Goal: Task Accomplishment & Management: Manage account settings

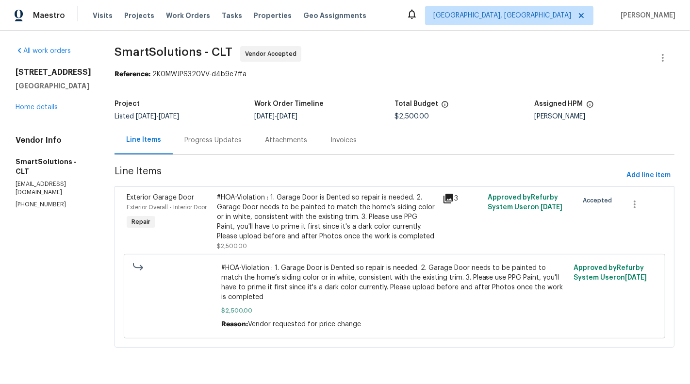
click at [287, 220] on div "#HOA-Violation : 1. Garage Door is Dented so repair is needed. 2. Garage Door n…" at bounding box center [327, 217] width 220 height 49
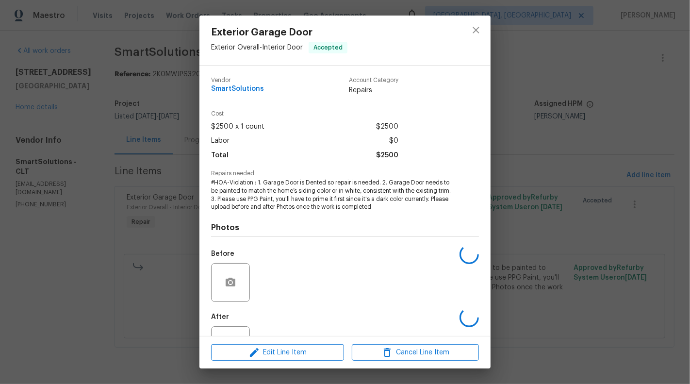
scroll to position [39, 0]
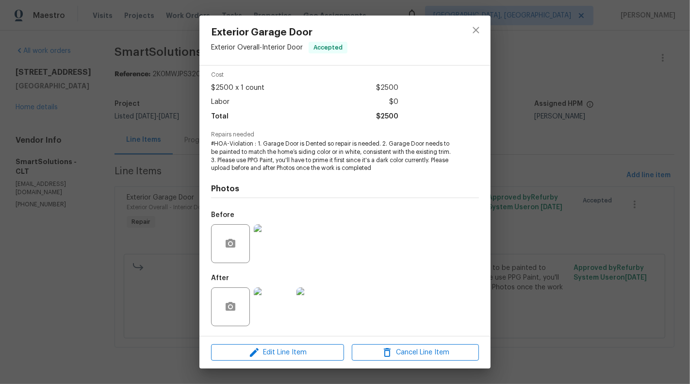
click at [94, 254] on div "Exterior Garage Door Exterior Overall - Interior Door Accepted Vendor SmartSolu…" at bounding box center [345, 192] width 690 height 384
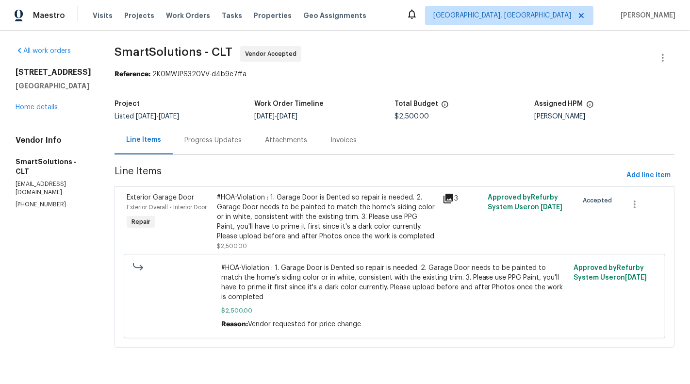
click at [200, 147] on div "Progress Updates" at bounding box center [213, 140] width 81 height 29
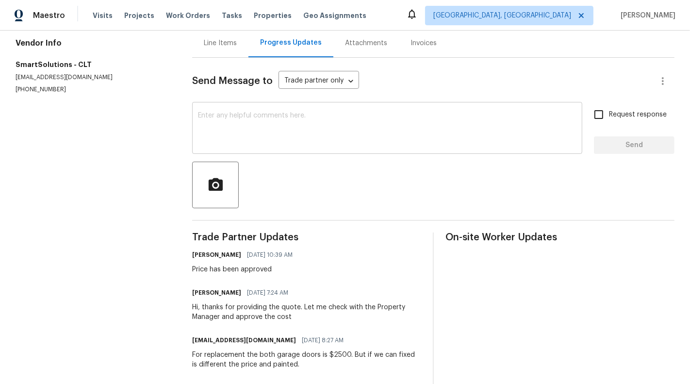
scroll to position [114, 0]
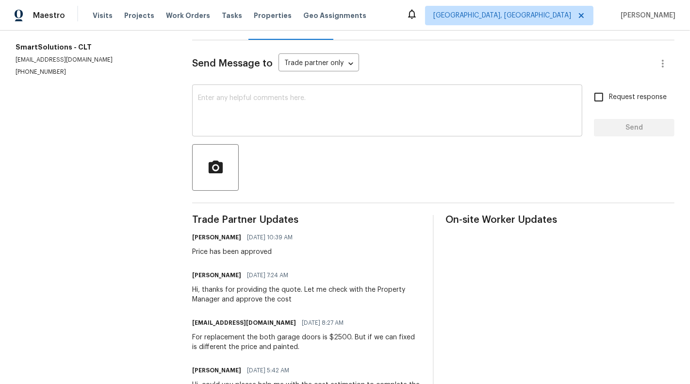
click at [341, 102] on textarea at bounding box center [387, 112] width 378 height 34
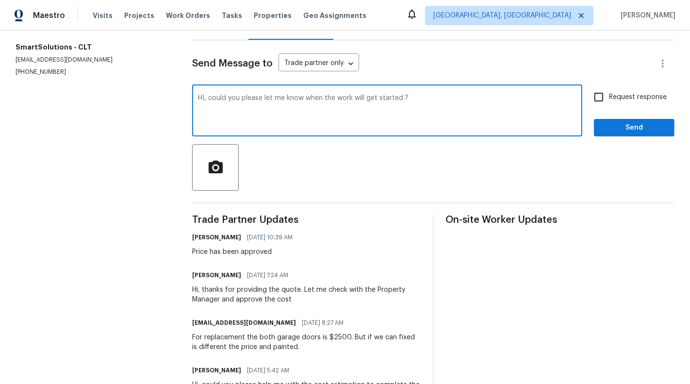
type textarea "HI, could you please let me know when the work will get started ?"
click at [629, 95] on span "Request response" at bounding box center [638, 97] width 58 height 10
click at [609, 95] on input "Request response" at bounding box center [599, 97] width 20 height 20
checkbox input "true"
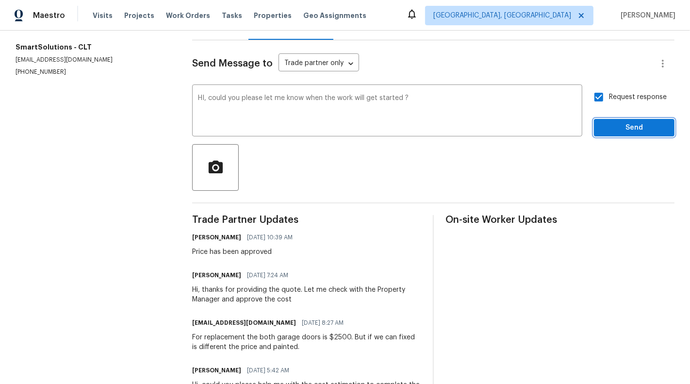
click at [641, 131] on span "Send" at bounding box center [634, 128] width 65 height 12
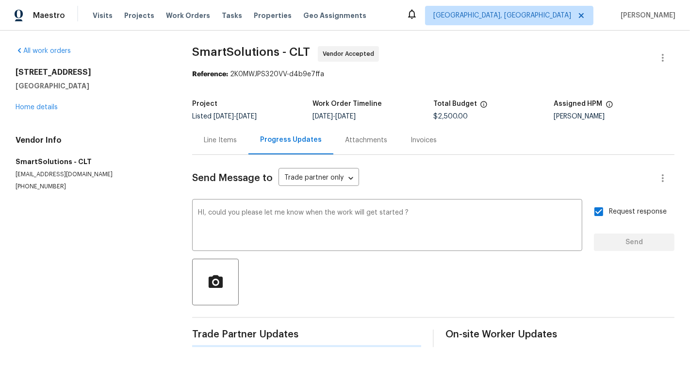
scroll to position [0, 0]
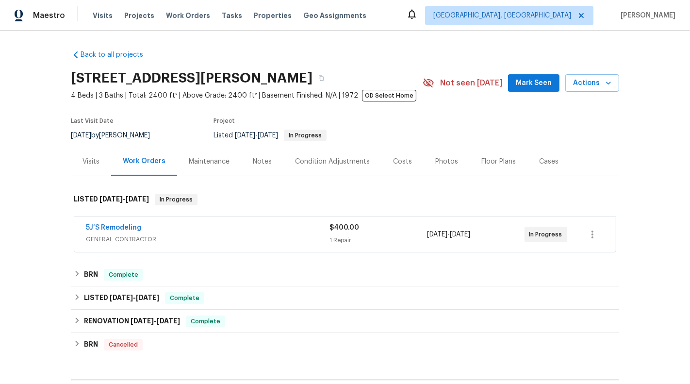
scroll to position [48, 0]
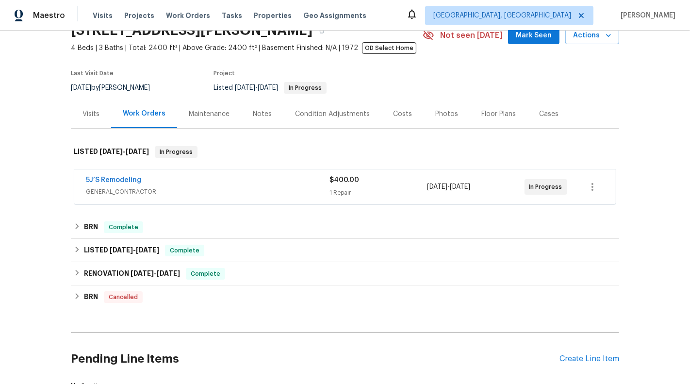
click at [371, 189] on div "1 Repair" at bounding box center [378, 193] width 98 height 10
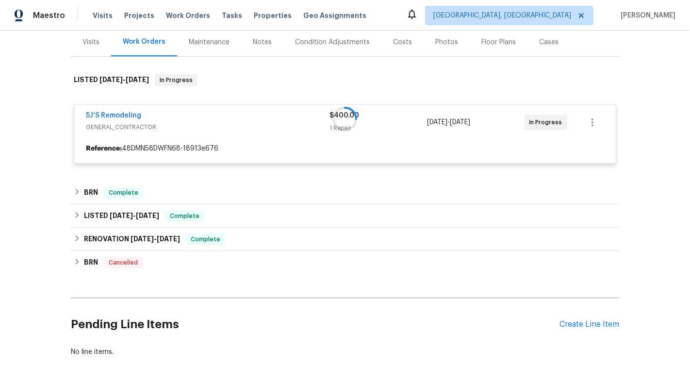
scroll to position [118, 0]
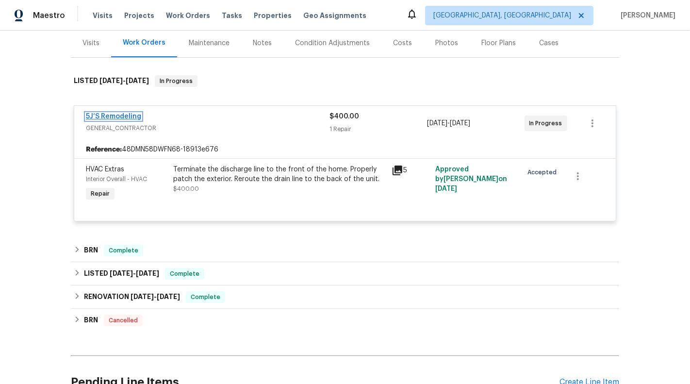
click at [125, 119] on link "5J’S Remodeling" at bounding box center [113, 116] width 55 height 7
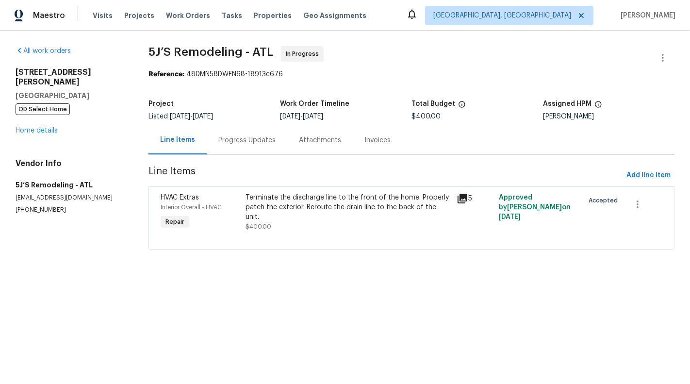
click at [354, 212] on div "Terminate the discharge line to the front of the home. Properly patch the exter…" at bounding box center [348, 212] width 206 height 39
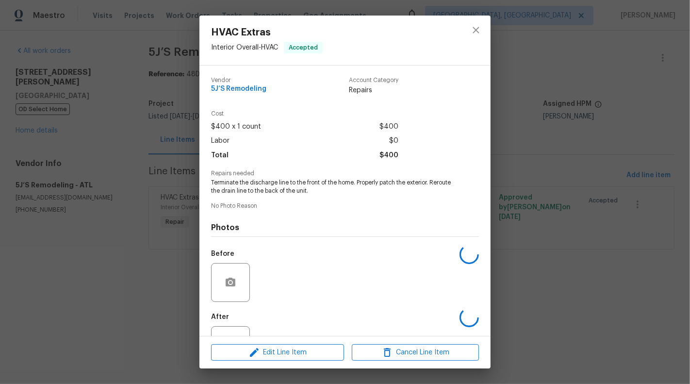
scroll to position [39, 0]
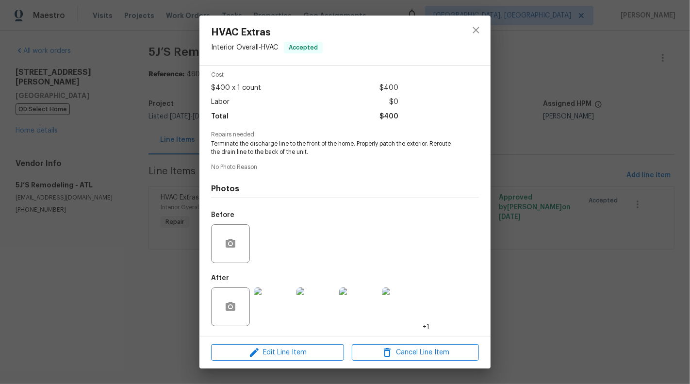
click at [272, 302] on img at bounding box center [273, 306] width 39 height 39
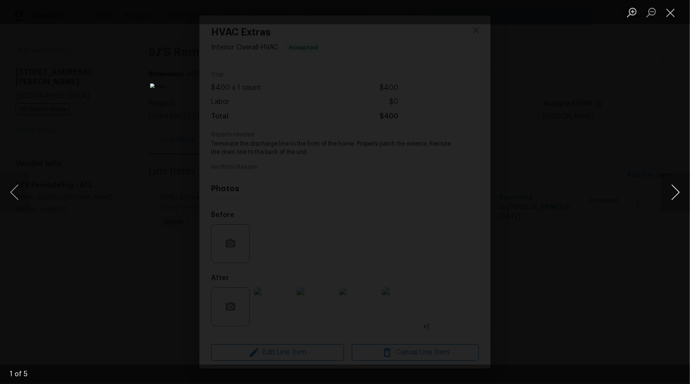
click at [686, 201] on button "Next image" at bounding box center [675, 192] width 29 height 39
click at [678, 193] on button "Next image" at bounding box center [675, 192] width 29 height 39
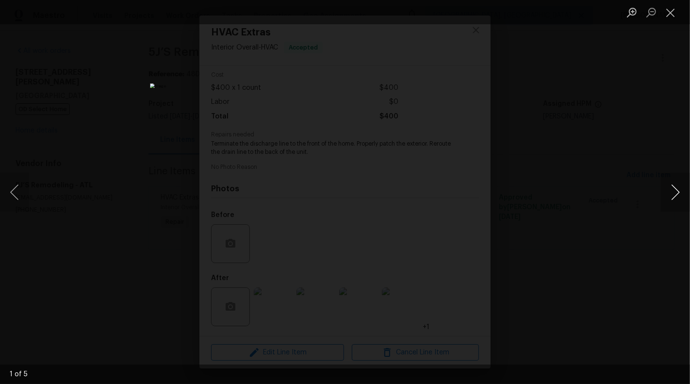
click at [678, 193] on button "Next image" at bounding box center [675, 192] width 29 height 39
click at [673, 9] on button "Close lightbox" at bounding box center [670, 12] width 19 height 17
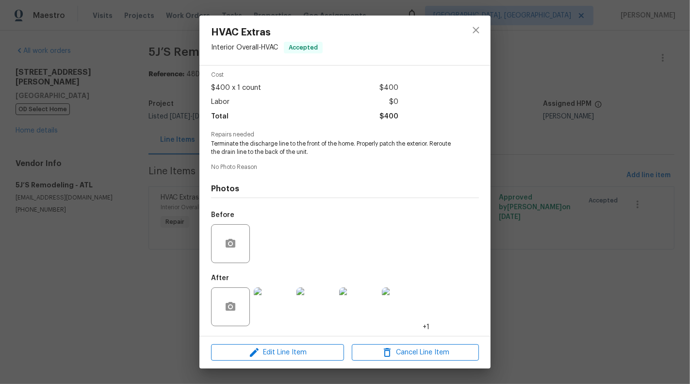
click at [269, 299] on img at bounding box center [273, 306] width 39 height 39
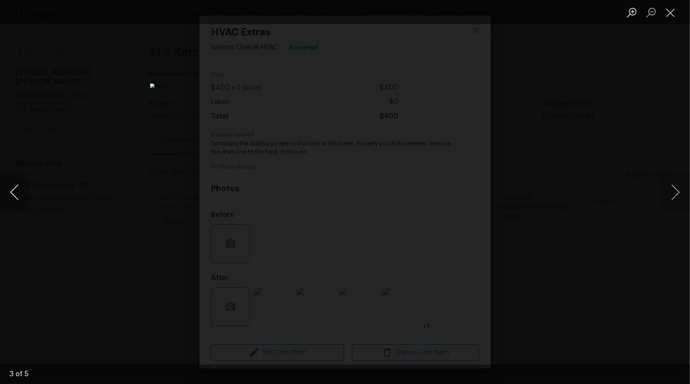
click at [13, 195] on button "Previous image" at bounding box center [14, 192] width 29 height 39
click at [14, 193] on button "Previous image" at bounding box center [14, 192] width 29 height 39
click at [675, 191] on button "Next image" at bounding box center [675, 192] width 29 height 39
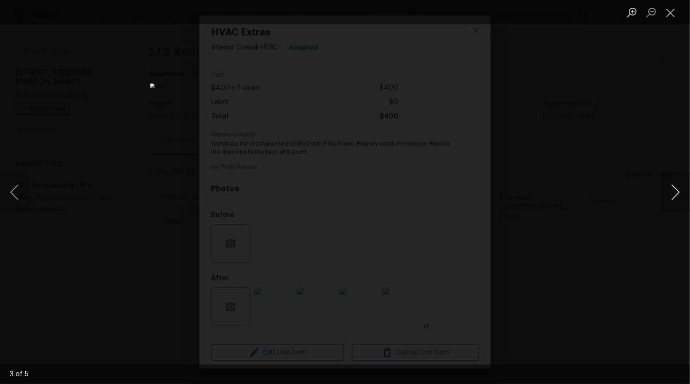
click at [675, 191] on button "Next image" at bounding box center [675, 192] width 29 height 39
click at [677, 198] on button "Next image" at bounding box center [675, 192] width 29 height 39
click at [662, 19] on button "Close lightbox" at bounding box center [670, 12] width 19 height 17
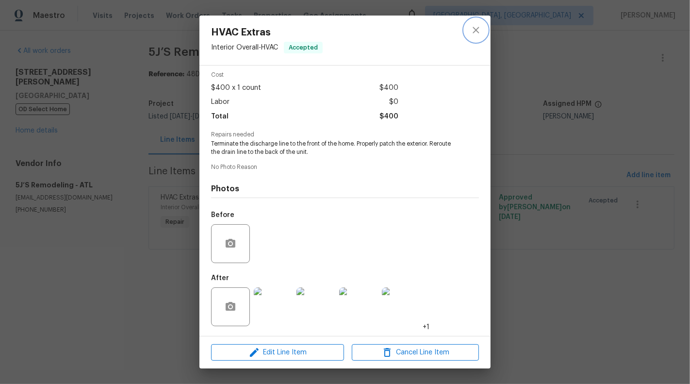
click at [471, 31] on icon "close" at bounding box center [476, 30] width 12 height 12
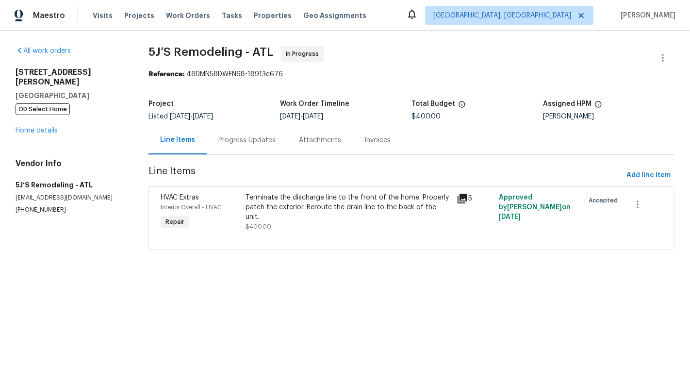
click at [373, 277] on html "Maestro Visits Projects Work Orders Tasks Properties Geo Assignments Albuquerqu…" at bounding box center [345, 138] width 690 height 277
click at [33, 127] on link "Home details" at bounding box center [37, 130] width 42 height 7
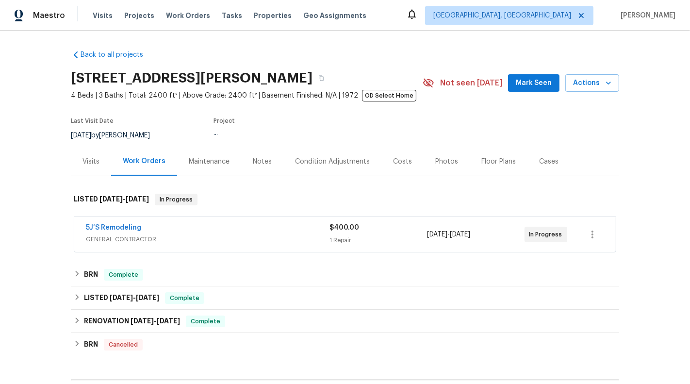
click at [285, 240] on span "GENERAL_CONTRACTOR" at bounding box center [208, 239] width 244 height 10
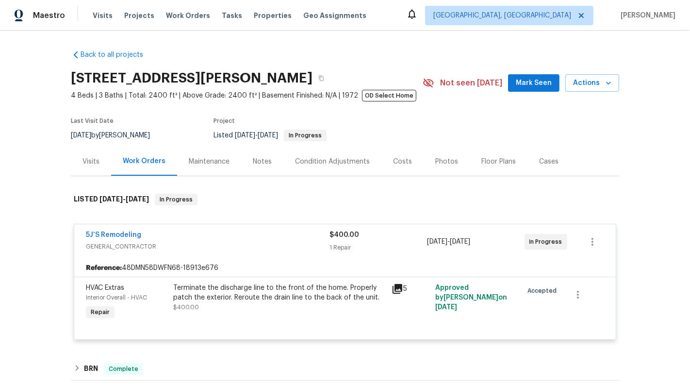
scroll to position [133, 0]
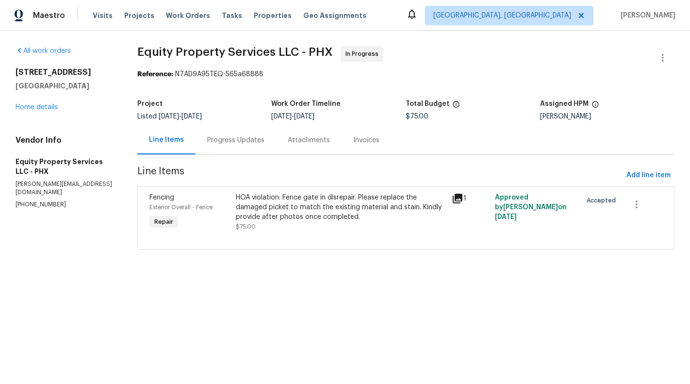
click at [313, 228] on div "HOA violation: Fence gate in disrepair. Please replace the damaged picket to ma…" at bounding box center [341, 212] width 211 height 39
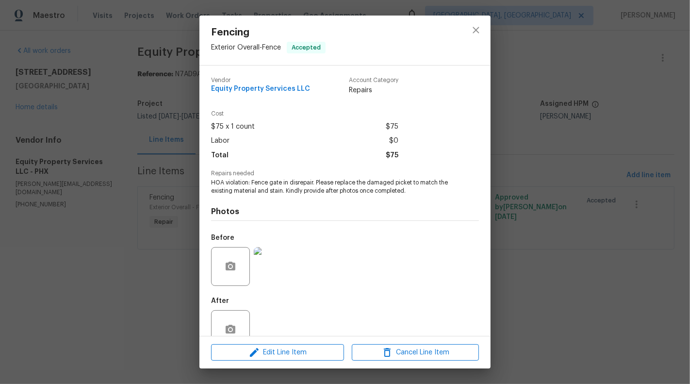
click at [277, 270] on img at bounding box center [273, 266] width 39 height 39
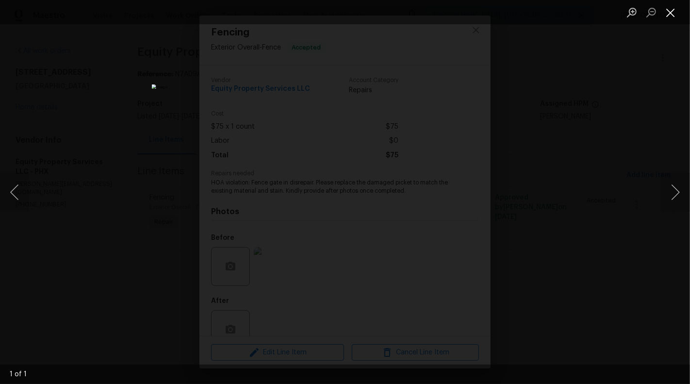
click at [672, 18] on button "Close lightbox" at bounding box center [670, 12] width 19 height 17
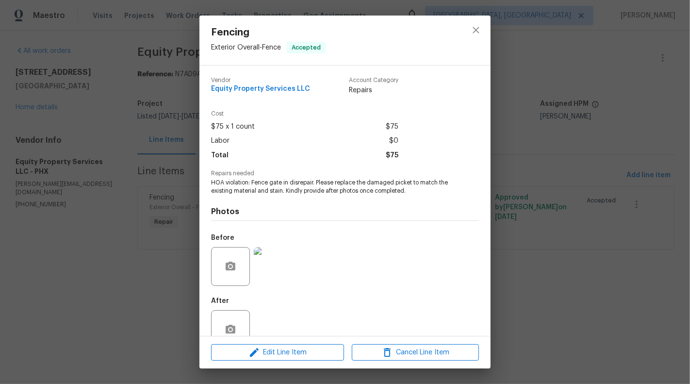
click at [198, 190] on div "Fencing Exterior Overall - Fence Accepted Vendor Equity Property Services LLC A…" at bounding box center [345, 192] width 690 height 384
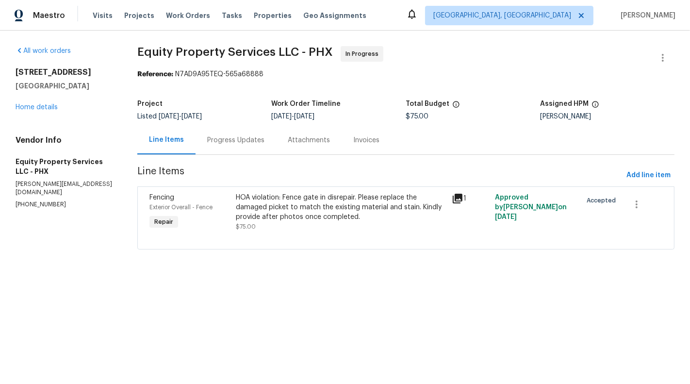
click at [41, 200] on p "[PHONE_NUMBER]" at bounding box center [65, 204] width 98 height 8
copy p "[PHONE_NUMBER]"
click at [217, 157] on section "Equity Property Services LLC - PHX In Progress Reference: N7AD9A95TEQ-565a68888…" at bounding box center [405, 153] width 537 height 215
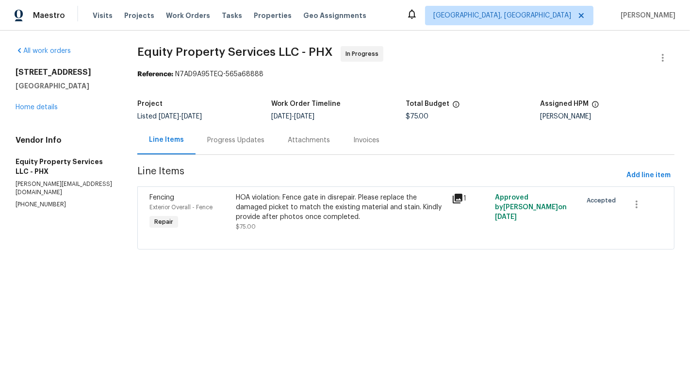
click at [230, 140] on div "Progress Updates" at bounding box center [235, 140] width 57 height 10
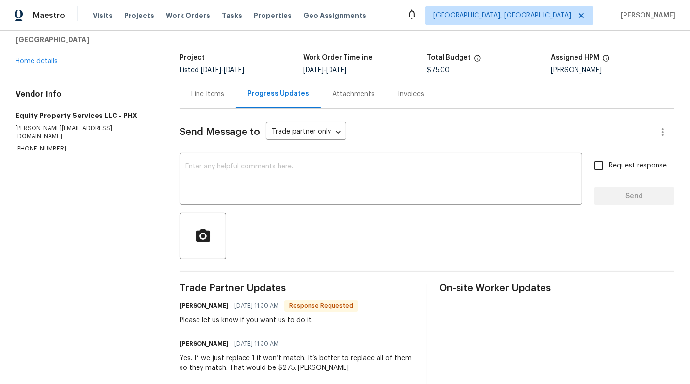
scroll to position [102, 0]
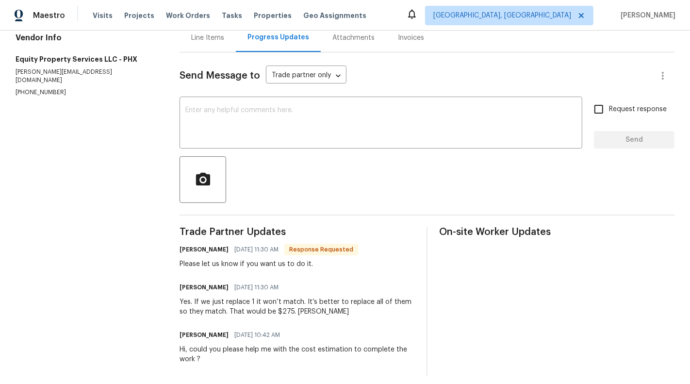
click at [214, 35] on div "Line Items" at bounding box center [207, 38] width 33 height 10
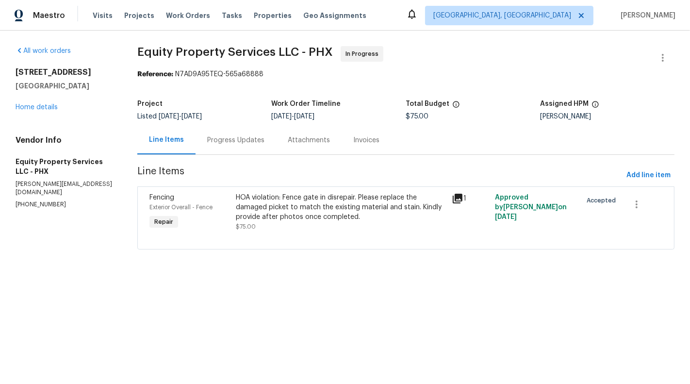
click at [295, 207] on div "HOA violation: Fence gate in disrepair. Please replace the damaged picket to ma…" at bounding box center [341, 207] width 211 height 29
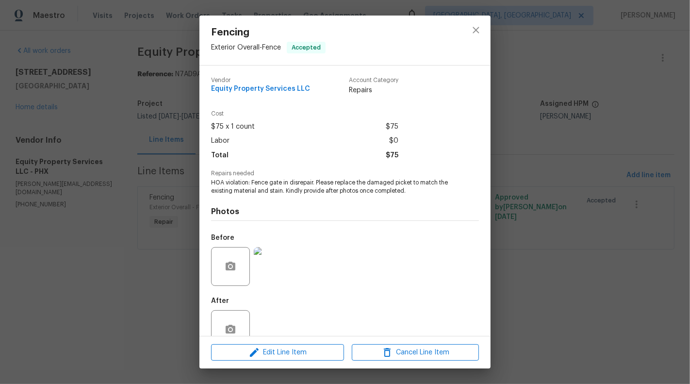
scroll to position [23, 0]
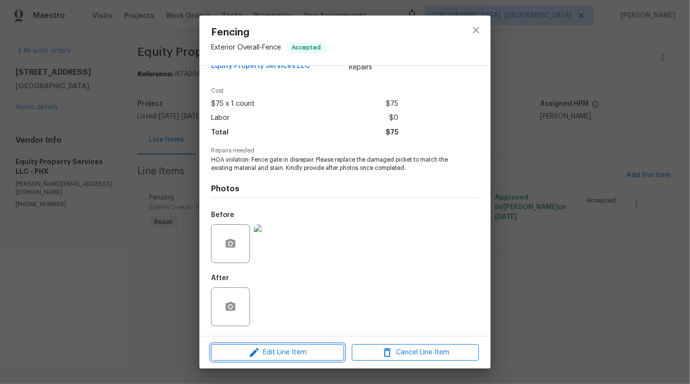
click at [272, 356] on span "Edit Line Item" at bounding box center [277, 352] width 127 height 12
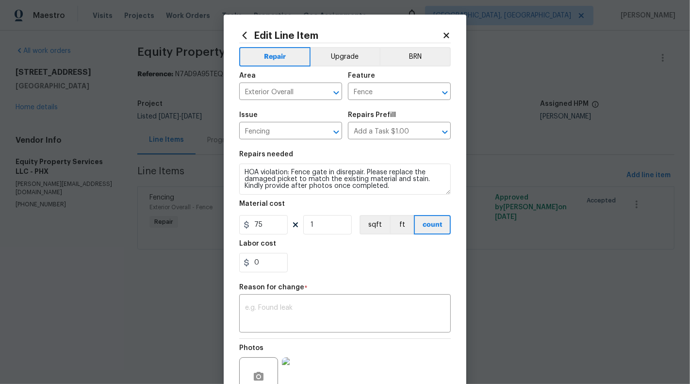
scroll to position [94, 0]
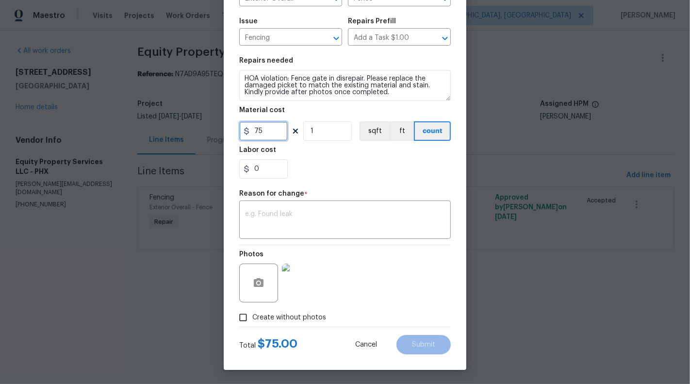
drag, startPoint x: 255, startPoint y: 130, endPoint x: 278, endPoint y: 130, distance: 23.3
click at [278, 130] on input "75" at bounding box center [263, 130] width 49 height 19
type input "275"
click at [268, 215] on textarea at bounding box center [345, 221] width 200 height 20
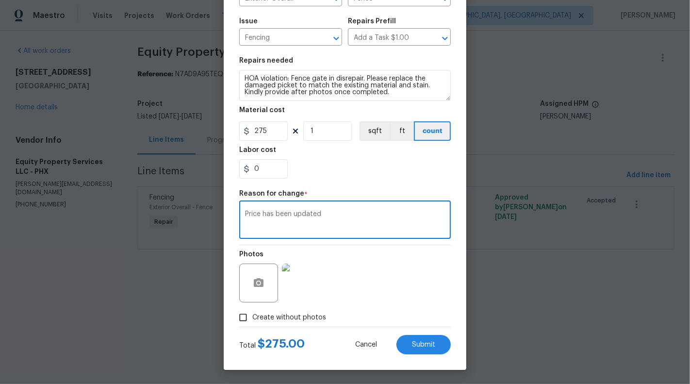
scroll to position [0, 0]
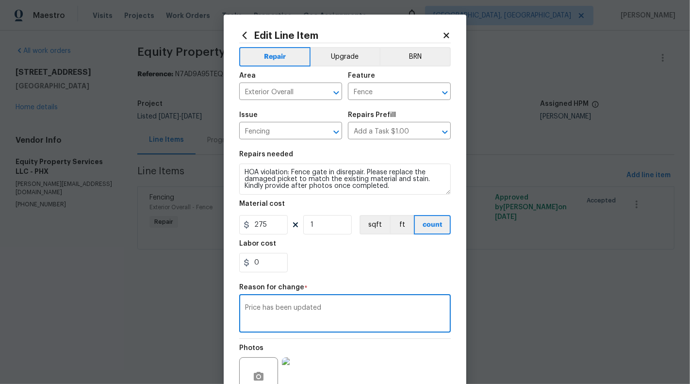
type textarea "Price has been updated"
click at [444, 34] on icon at bounding box center [445, 35] width 5 height 5
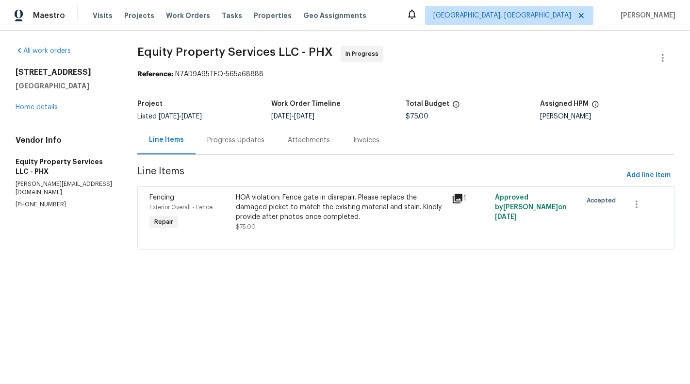
click at [31, 190] on div "Vendor Info Equity Property Services LLC - PHX chuck@equityps.net (602) 740-2258" at bounding box center [65, 171] width 98 height 73
copy p "[PHONE_NUMBER]"
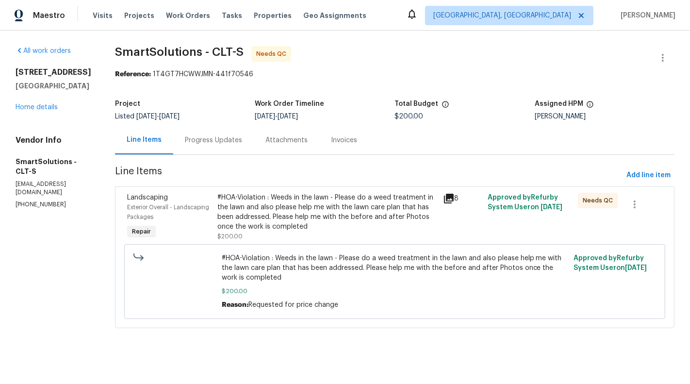
click at [342, 220] on div "#HOA-Violation : Weeds in the lawn - Please do a weed treatment in the lawn and…" at bounding box center [326, 212] width 219 height 39
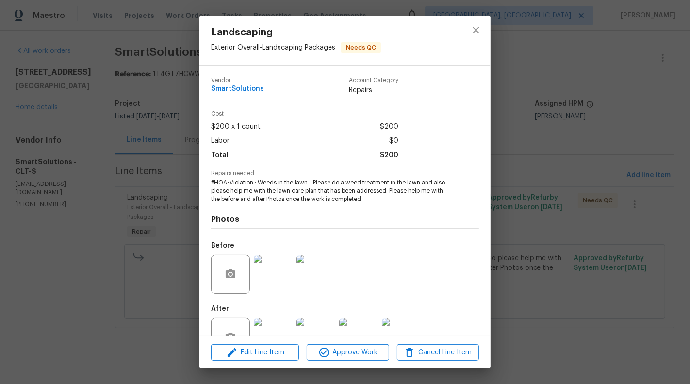
scroll to position [31, 0]
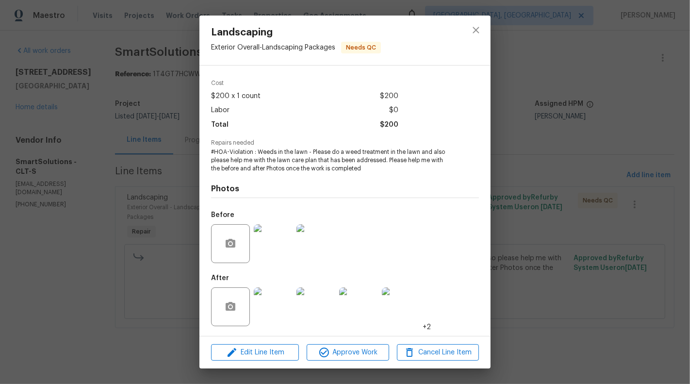
click at [278, 313] on img at bounding box center [273, 306] width 39 height 39
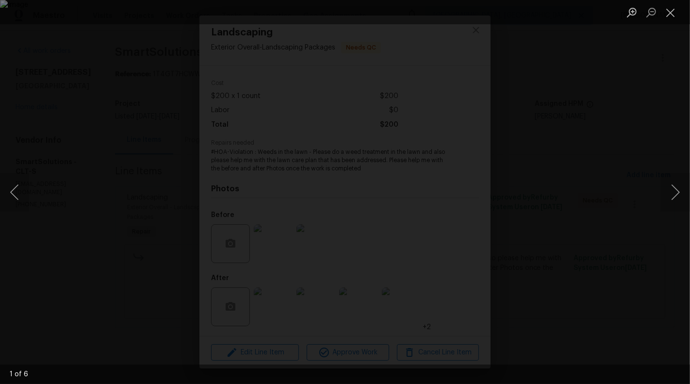
click at [655, 194] on div "Lightbox" at bounding box center [345, 192] width 690 height 384
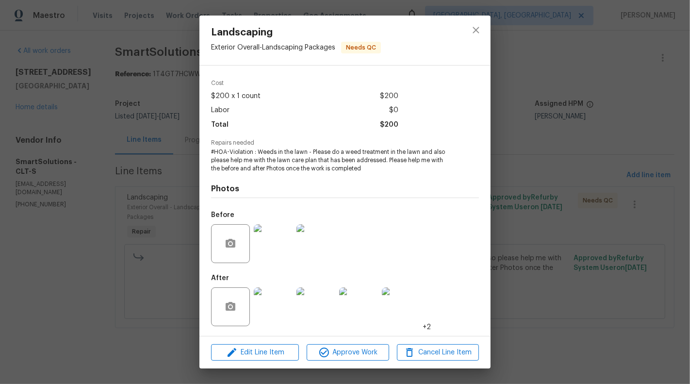
click at [598, 87] on div "Landscaping Exterior Overall - Landscaping Packages Needs QC Vendor SmartSoluti…" at bounding box center [345, 192] width 690 height 384
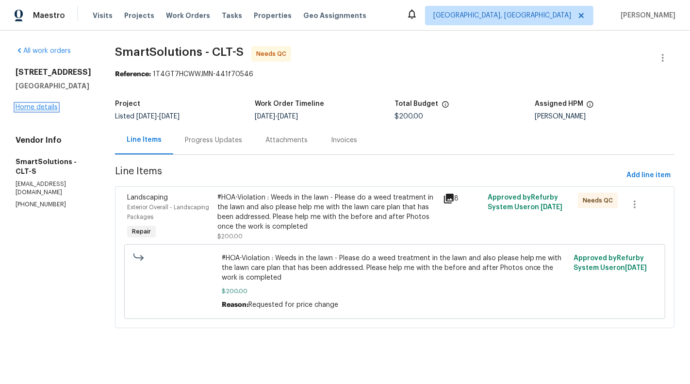
click at [29, 104] on link "Home details" at bounding box center [37, 107] width 42 height 7
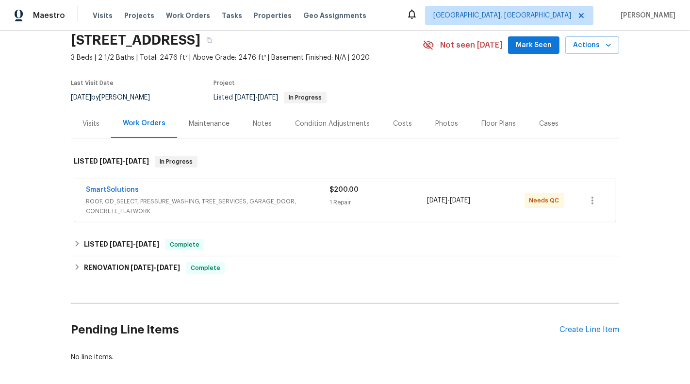
scroll to position [81, 0]
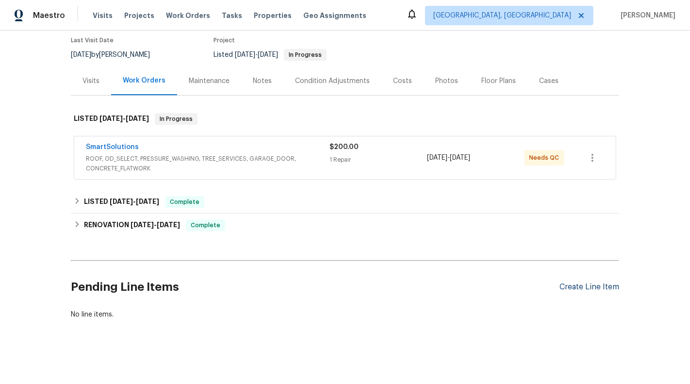
click at [600, 284] on div "Create Line Item" at bounding box center [589, 286] width 60 height 9
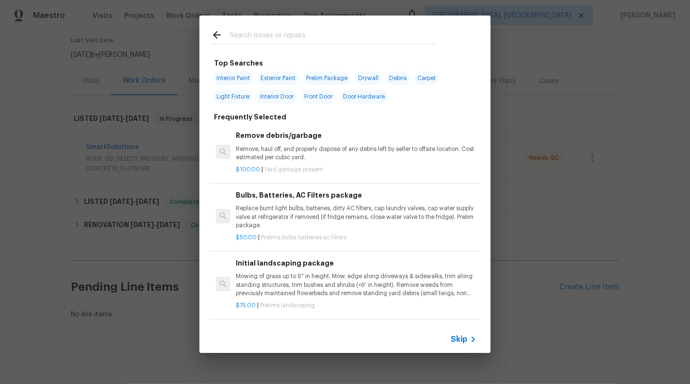
click at [460, 344] on div "Skip" at bounding box center [465, 339] width 28 height 12
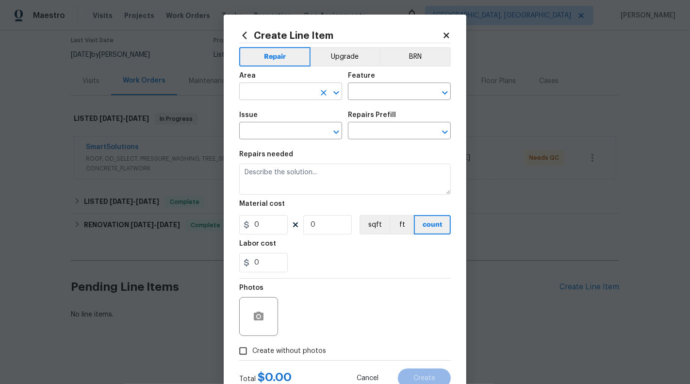
click at [288, 92] on input "text" at bounding box center [277, 92] width 76 height 15
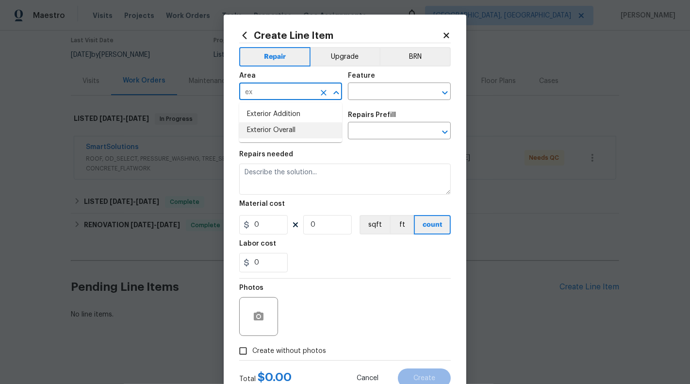
click at [286, 131] on li "Exterior Overall" at bounding box center [290, 130] width 103 height 16
type input "Exterior Overall"
click at [375, 99] on input "text" at bounding box center [386, 92] width 76 height 15
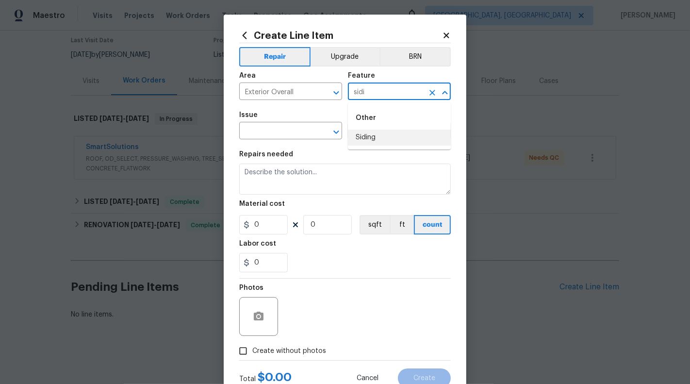
click at [377, 132] on li "Siding" at bounding box center [399, 138] width 103 height 16
type input "Siding"
click at [280, 131] on input "text" at bounding box center [277, 131] width 76 height 15
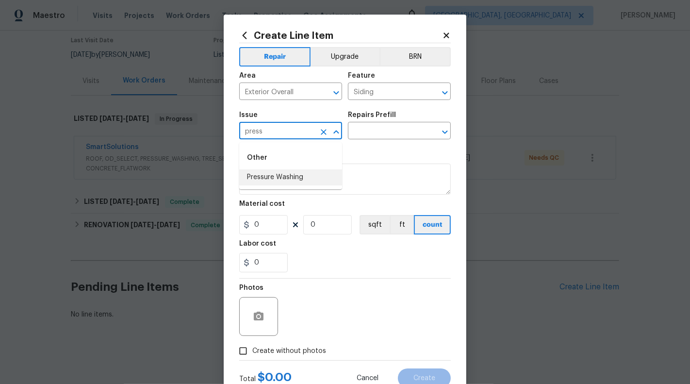
click at [281, 180] on li "Pressure Washing" at bounding box center [290, 177] width 103 height 16
type input "Pressure Washing"
click at [384, 133] on input "text" at bounding box center [386, 131] width 76 height 15
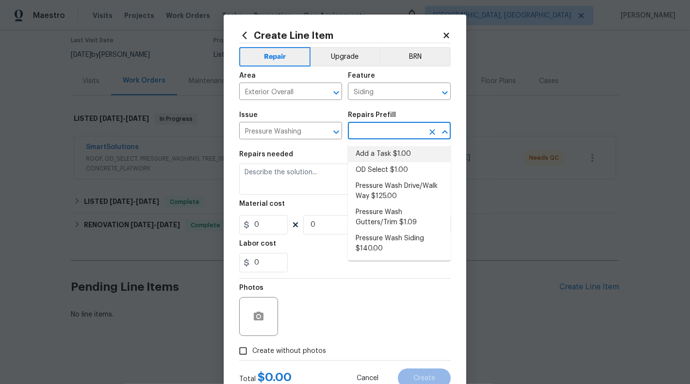
click at [386, 152] on li "Add a Task $1.00" at bounding box center [399, 154] width 103 height 16
type input "Add a Task $1.00"
type textarea "HPM to detail"
type input "1"
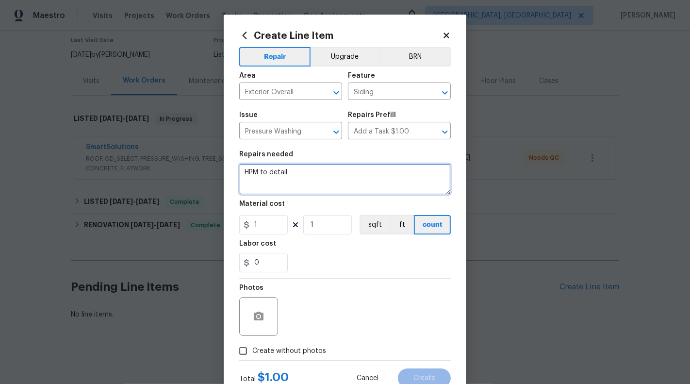
click at [313, 189] on textarea "HPM to detail" at bounding box center [345, 179] width 212 height 31
click at [327, 184] on textarea "#HOA-Violation :" at bounding box center [345, 179] width 212 height 31
type textarea "#HOA-Violation : Siding Needs to be Pressure washed. Please upload before-after…"
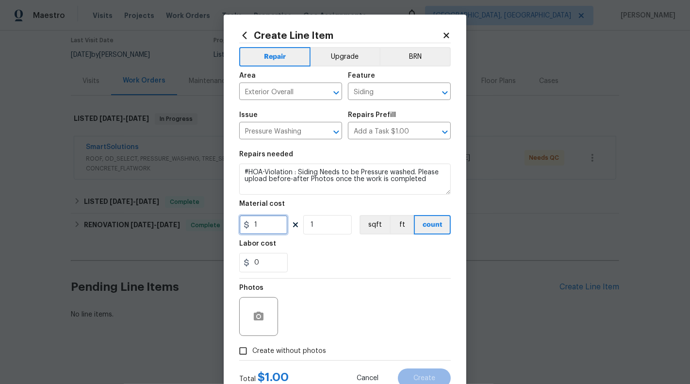
click at [279, 224] on input "1" at bounding box center [263, 224] width 49 height 19
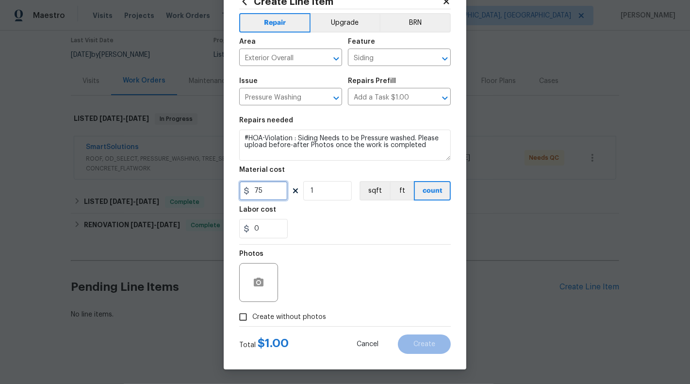
type input "75"
click at [259, 287] on icon "button" at bounding box center [259, 283] width 12 height 12
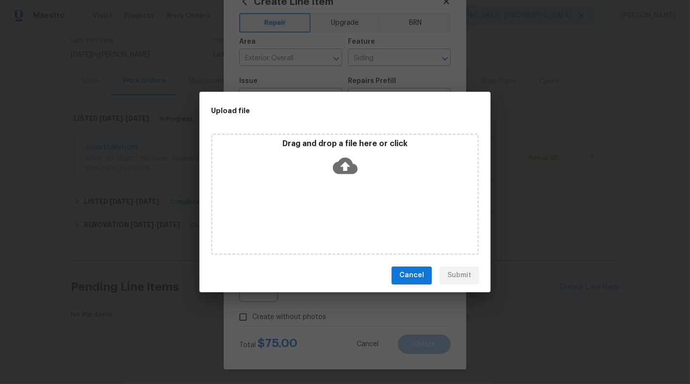
click at [353, 184] on div "Drag and drop a file here or click" at bounding box center [345, 193] width 268 height 121
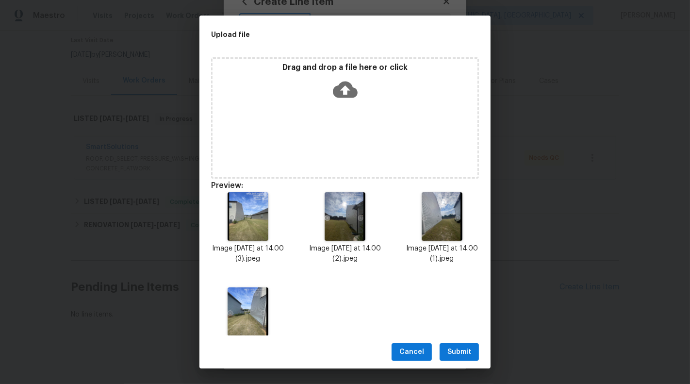
click at [456, 342] on div "Cancel Submit" at bounding box center [344, 351] width 291 height 33
click at [461, 349] on span "Submit" at bounding box center [459, 352] width 24 height 12
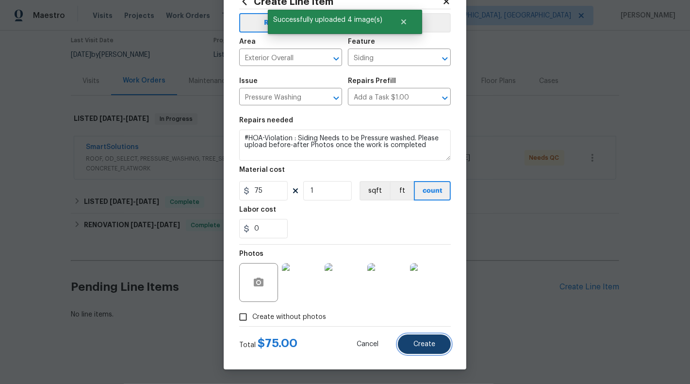
click at [430, 348] on button "Create" at bounding box center [424, 343] width 53 height 19
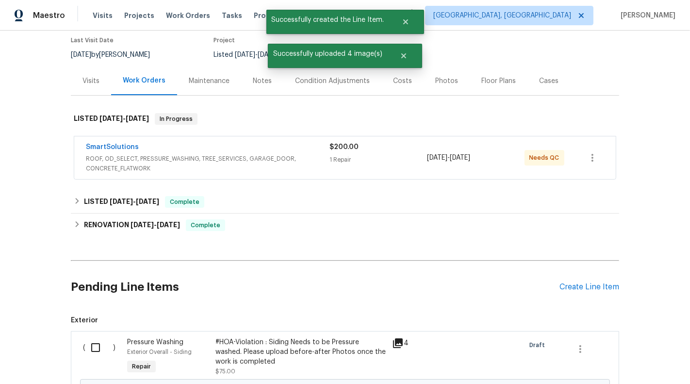
scroll to position [200, 0]
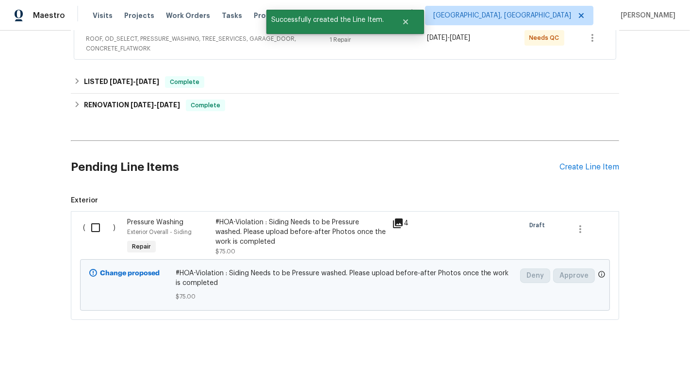
click at [98, 226] on input "checkbox" at bounding box center [99, 227] width 28 height 20
checkbox input "true"
click at [634, 359] on span "Create Work Order" at bounding box center [634, 360] width 65 height 12
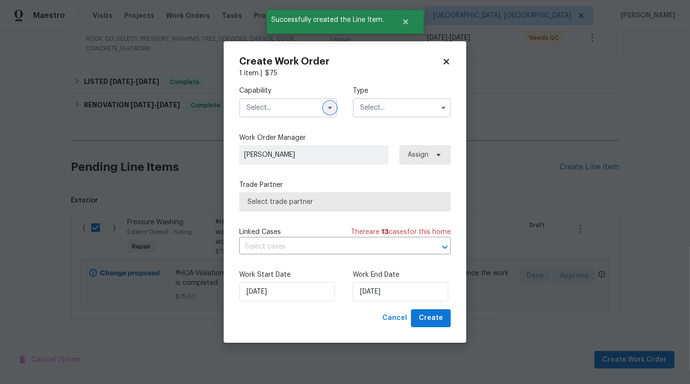
click at [328, 107] on icon "button" at bounding box center [330, 108] width 8 height 8
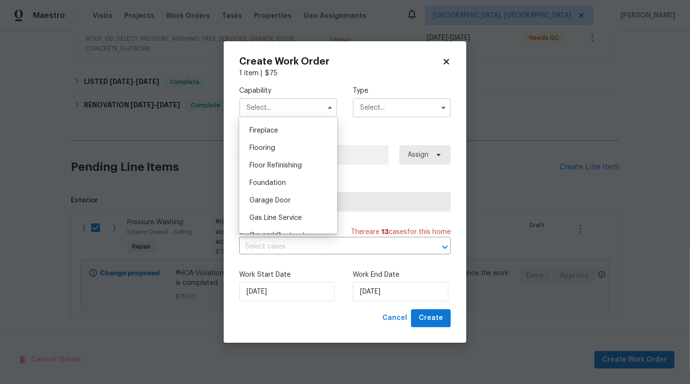
scroll to position [412, 0]
click at [299, 179] on span "General Contractor" at bounding box center [280, 179] width 63 height 7
type input "General Contractor"
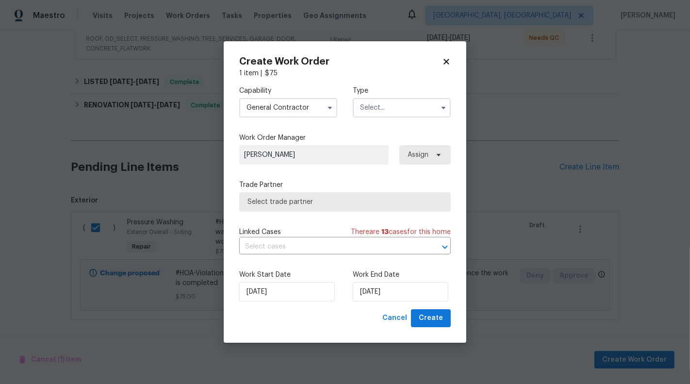
click at [394, 106] on input "text" at bounding box center [402, 107] width 98 height 19
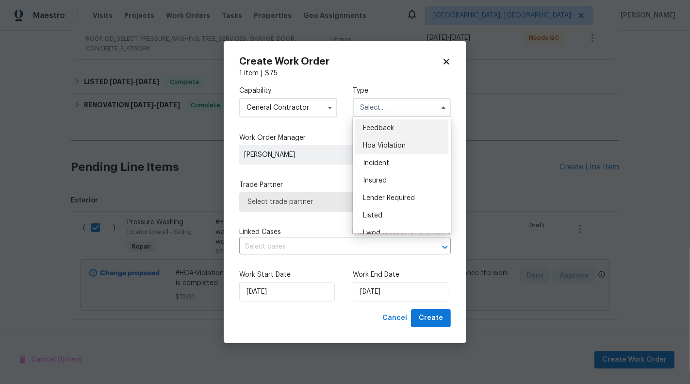
click at [400, 145] on span "Hoa Violation" at bounding box center [384, 145] width 43 height 7
type input "Hoa Violation"
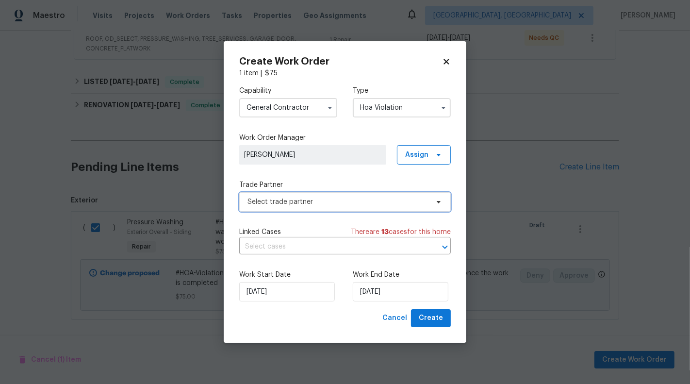
click at [373, 208] on span "Select trade partner" at bounding box center [345, 201] width 212 height 19
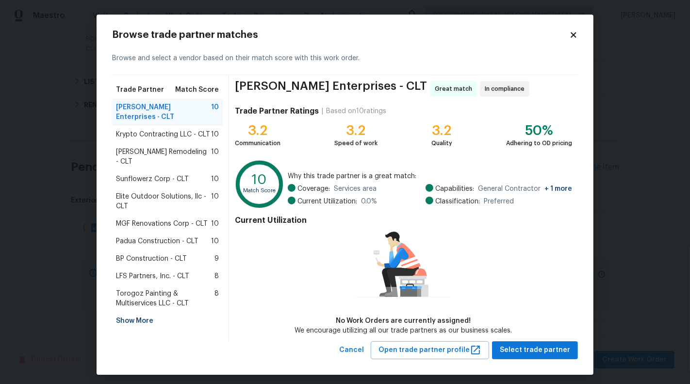
scroll to position [4, 0]
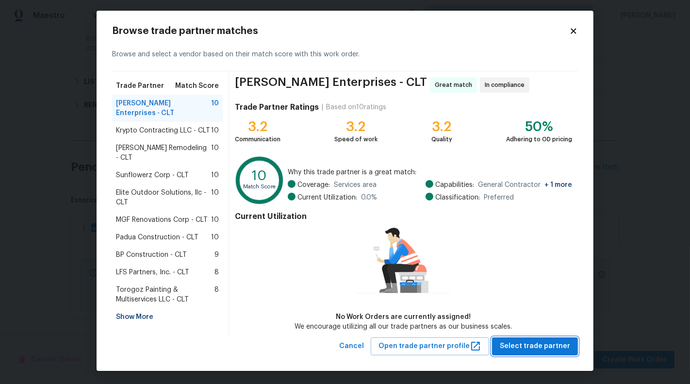
click at [543, 346] on span "Select trade partner" at bounding box center [535, 346] width 70 height 12
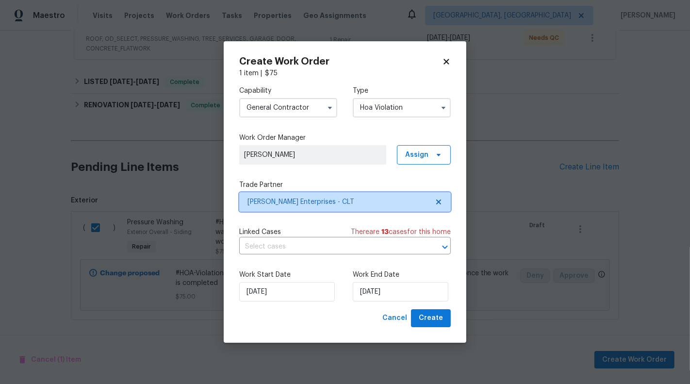
scroll to position [0, 0]
click at [342, 247] on input "text" at bounding box center [331, 246] width 184 height 15
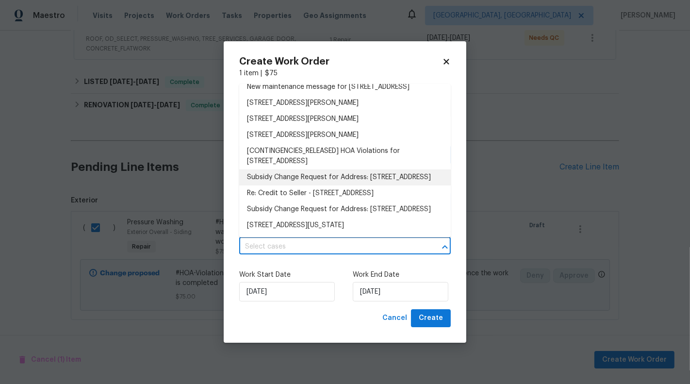
scroll to position [123, 0]
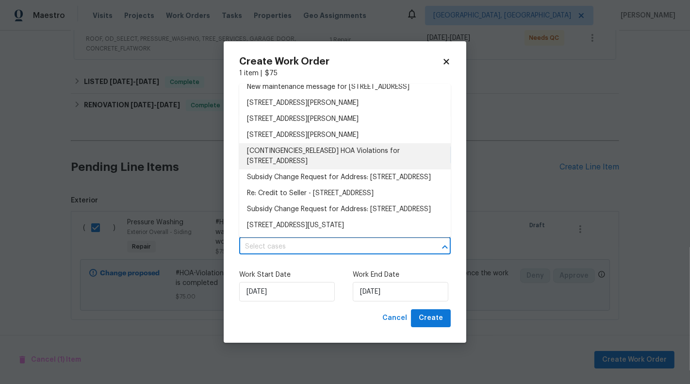
click at [332, 143] on li "[CONTINGENCIES_RELEASED] HOA Violations for 3486 Duchess Ave, Fort Mill, SC 297…" at bounding box center [345, 156] width 212 height 26
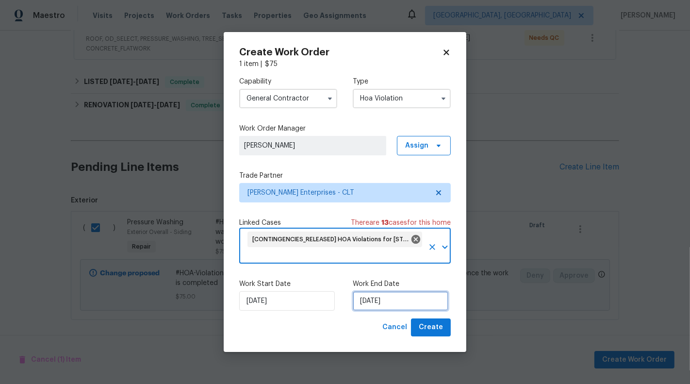
click at [370, 302] on input "02/10/2025" at bounding box center [401, 300] width 96 height 19
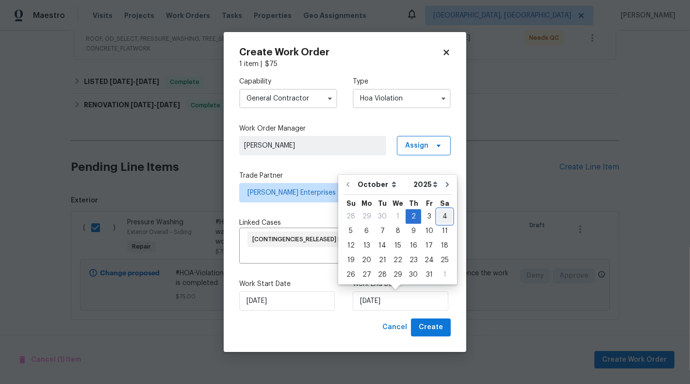
click at [440, 216] on div "4" at bounding box center [444, 217] width 15 height 14
type input "04/10/2025"
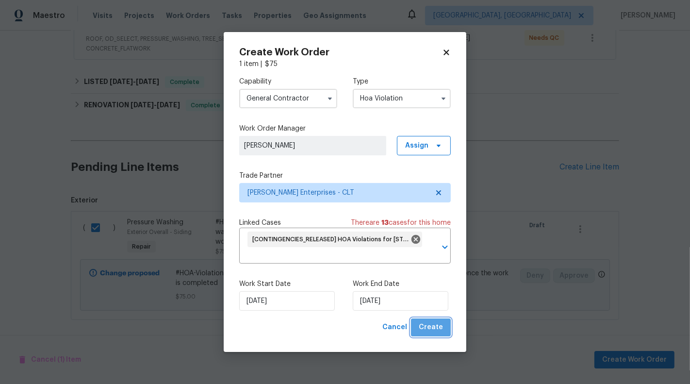
click at [433, 328] on span "Create" at bounding box center [431, 327] width 24 height 12
checkbox input "false"
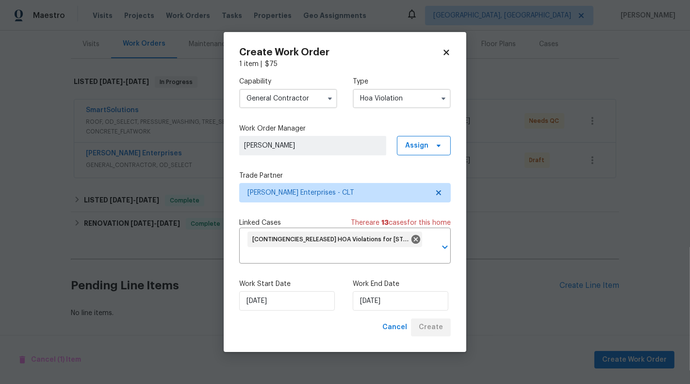
scroll to position [115, 0]
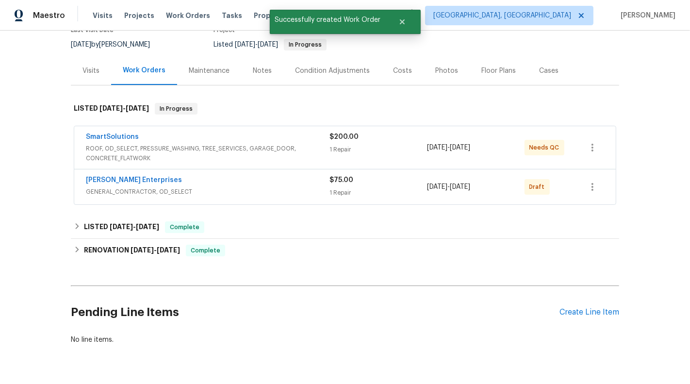
click at [389, 193] on div "1 Repair" at bounding box center [378, 193] width 98 height 10
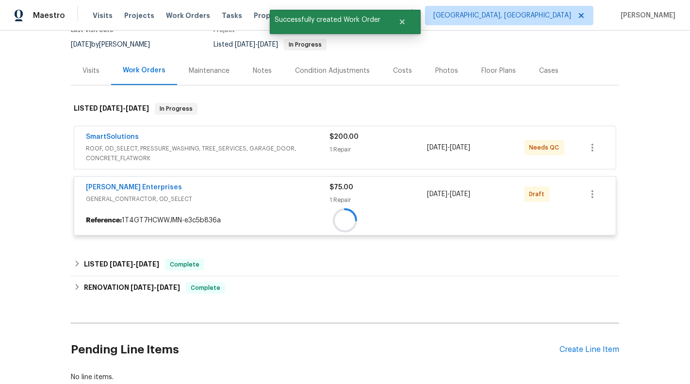
scroll to position [114, 0]
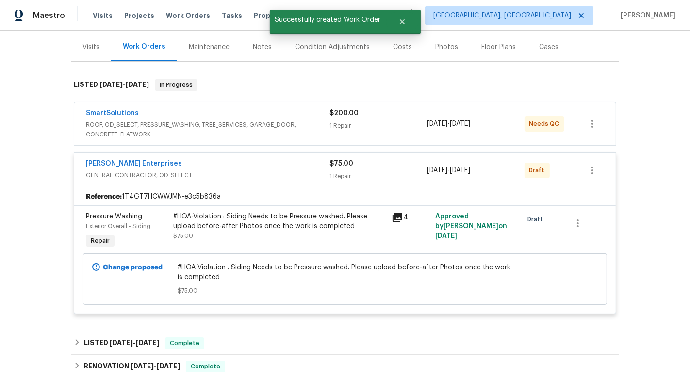
click at [608, 168] on div "Nordman Enterprises GENERAL_CONTRACTOR, OD_SELECT $75.00 1 Repair 10/2/2025 - 1…" at bounding box center [344, 170] width 541 height 35
click at [598, 168] on icon "button" at bounding box center [593, 170] width 12 height 12
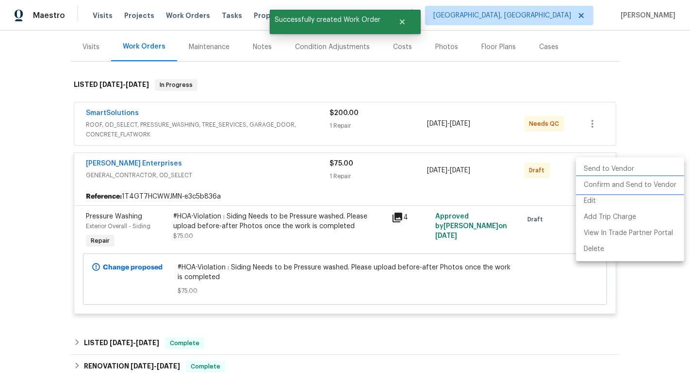
click at [603, 183] on li "Confirm and Send to Vendor" at bounding box center [630, 185] width 108 height 16
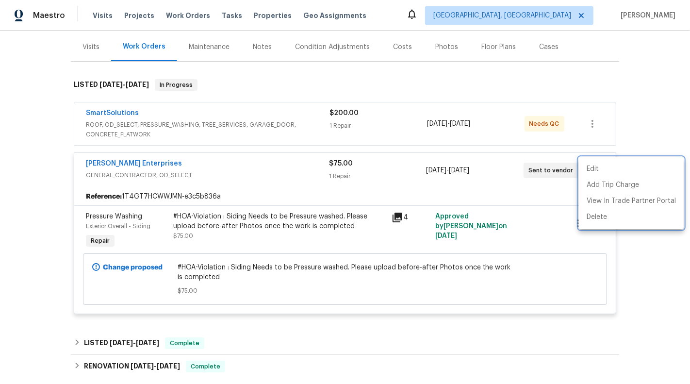
drag, startPoint x: 167, startPoint y: 164, endPoint x: 65, endPoint y: 164, distance: 102.9
click at [65, 164] on div at bounding box center [345, 192] width 690 height 384
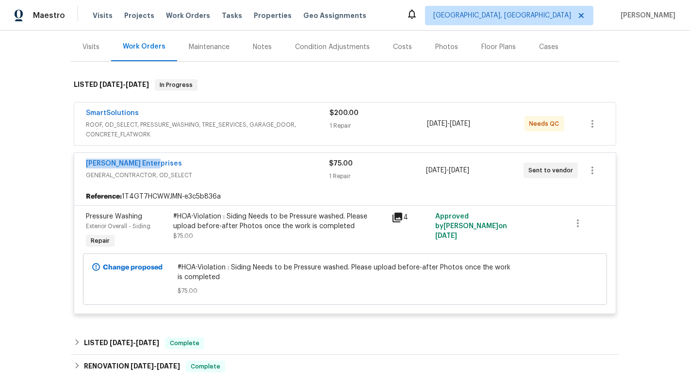
drag, startPoint x: 79, startPoint y: 163, endPoint x: 185, endPoint y: 163, distance: 106.3
click at [185, 163] on div "Nordman Enterprises GENERAL_CONTRACTOR, OD_SELECT $75.00 1 Repair 10/2/2025 - 1…" at bounding box center [344, 170] width 541 height 35
copy link "Nordman Enterprises"
click at [133, 161] on link "Nordman Enterprises" at bounding box center [134, 163] width 96 height 7
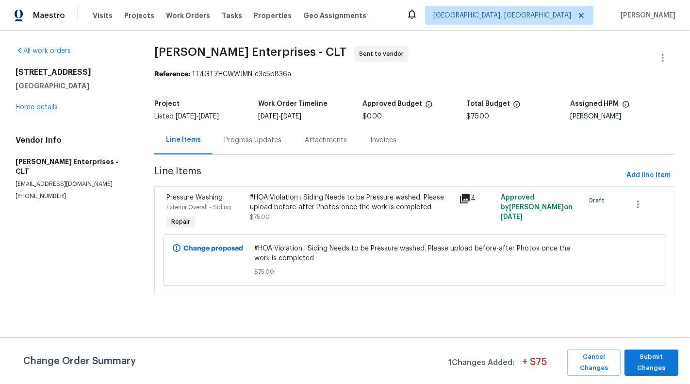
click at [220, 141] on div "Progress Updates" at bounding box center [253, 140] width 81 height 29
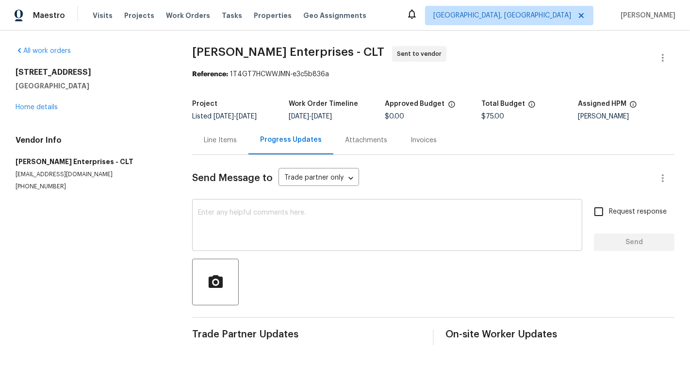
click at [272, 227] on textarea at bounding box center [387, 226] width 378 height 34
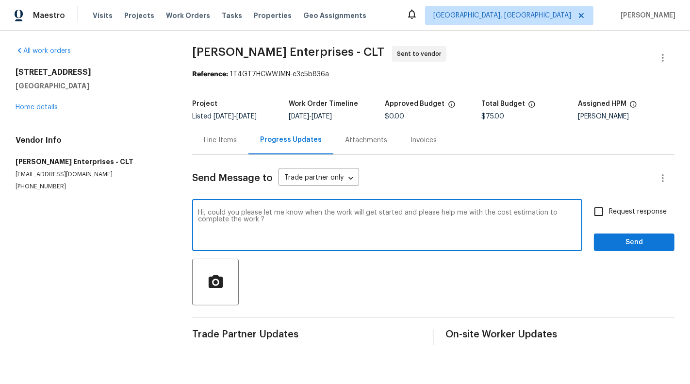
type textarea "Hi, could you please let me know when the work will get started and please help…"
click at [605, 210] on input "Request response" at bounding box center [599, 211] width 20 height 20
checkbox input "true"
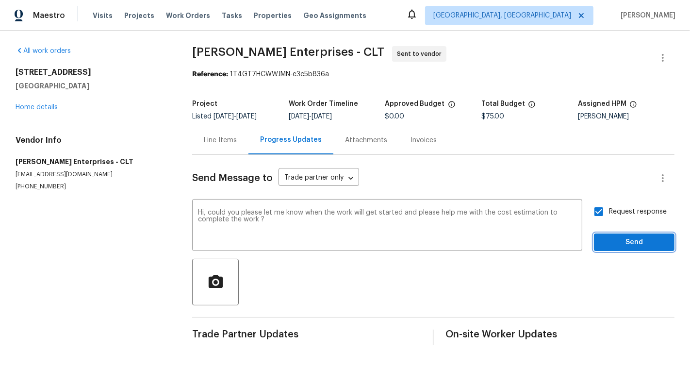
click at [639, 245] on span "Send" at bounding box center [634, 242] width 65 height 12
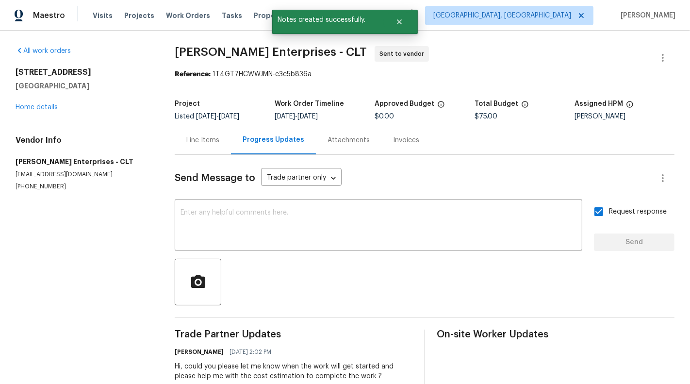
scroll to position [24, 0]
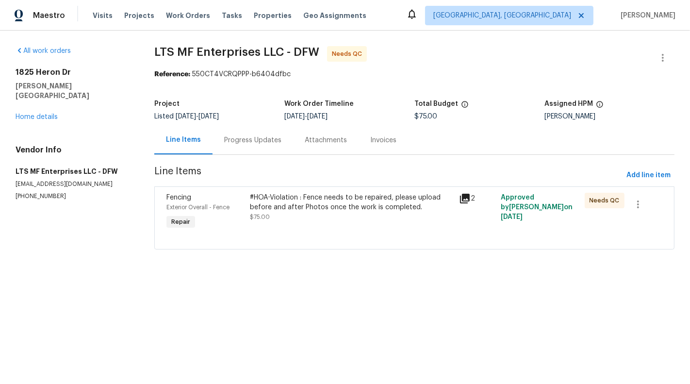
click at [216, 136] on div "Progress Updates" at bounding box center [253, 140] width 81 height 29
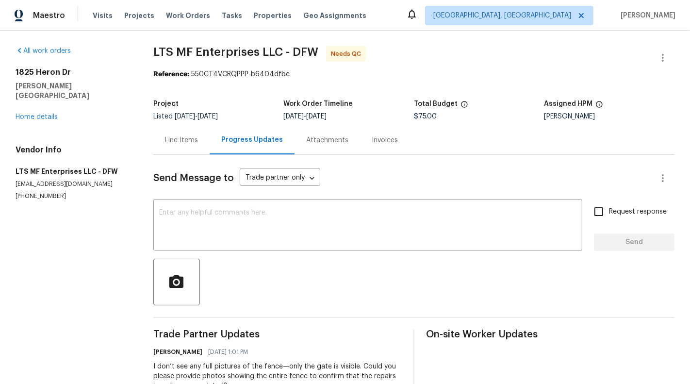
click at [186, 150] on div "Line Items" at bounding box center [181, 140] width 56 height 29
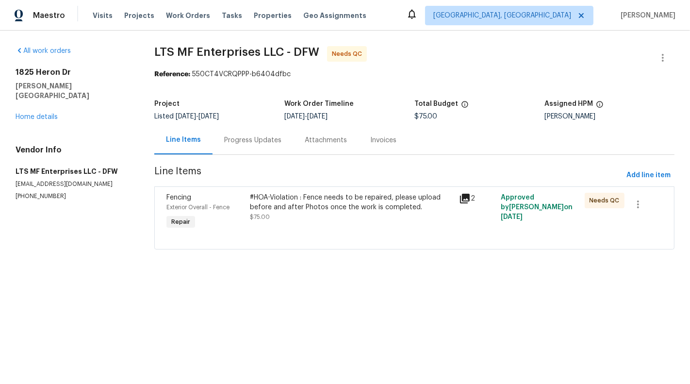
click at [286, 225] on div "#HOA-Violation : Fence needs to be repaired, please upload before and after Pho…" at bounding box center [351, 212] width 209 height 45
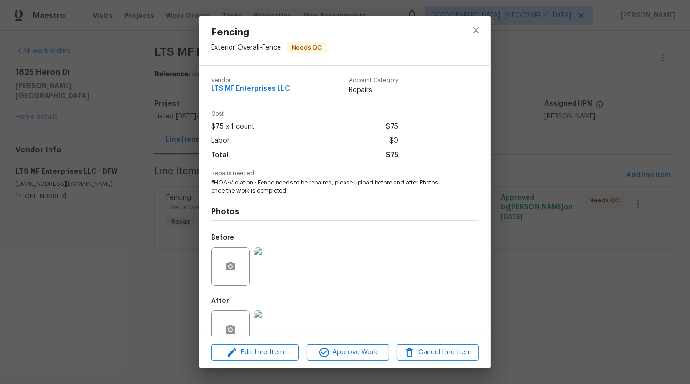
scroll to position [23, 0]
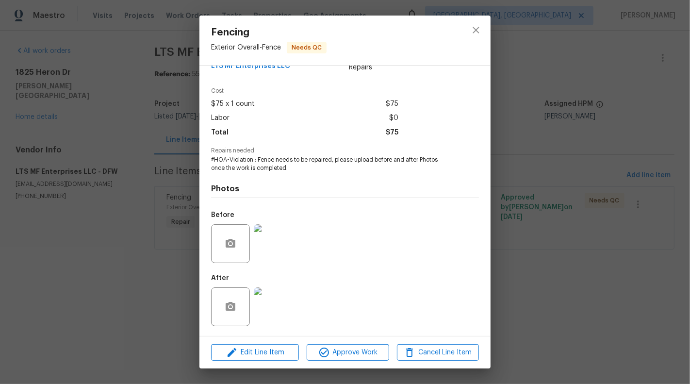
click at [274, 313] on img at bounding box center [273, 306] width 39 height 39
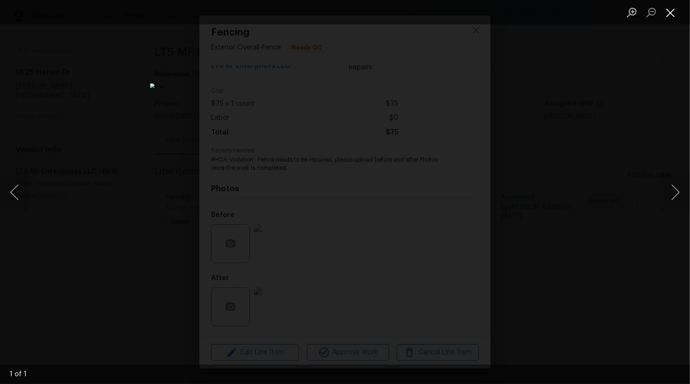
click at [672, 11] on button "Close lightbox" at bounding box center [670, 12] width 19 height 17
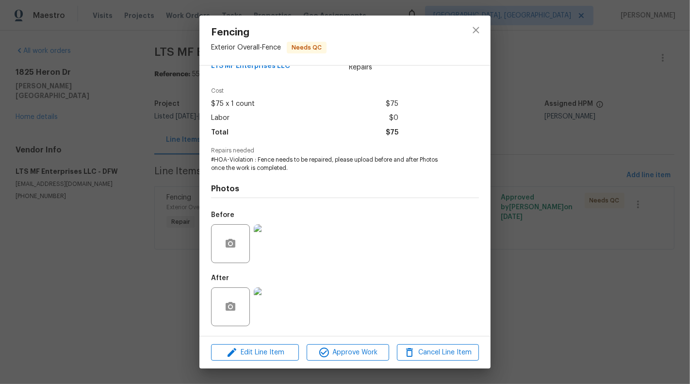
click at [86, 190] on div "Fencing Exterior Overall - Fence Needs QC Vendor LTS MF Enterprises LLC Account…" at bounding box center [345, 192] width 690 height 384
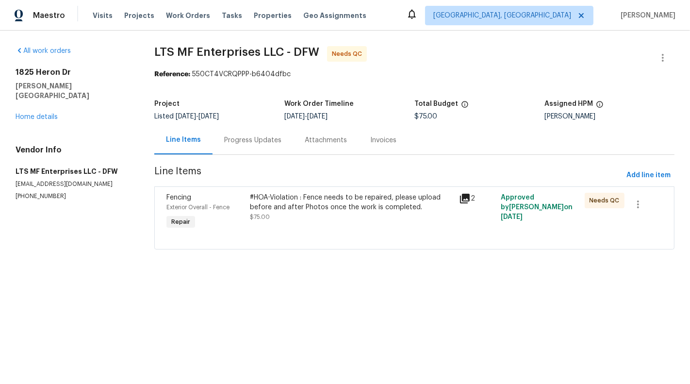
click at [42, 192] on p "(817) 988-4131" at bounding box center [73, 196] width 115 height 8
copy p "(817) 988-4131"
click at [269, 148] on div "Progress Updates" at bounding box center [253, 140] width 81 height 29
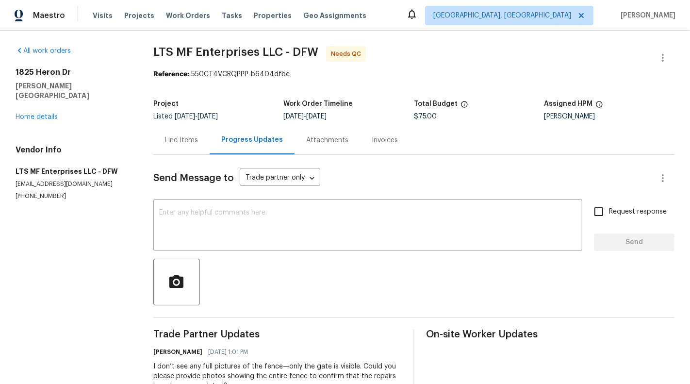
click at [174, 139] on div "Line Items" at bounding box center [181, 140] width 33 height 10
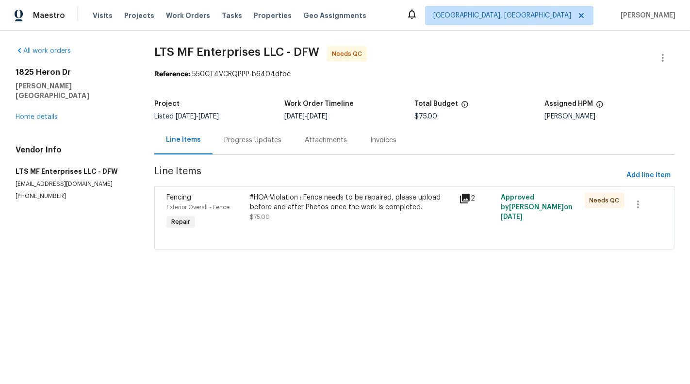
click at [41, 192] on p "(817) 988-4131" at bounding box center [73, 196] width 115 height 8
copy p "(817) 988-4131"
click at [264, 160] on section "LTS MF Enterprises LLC - DFW Needs QC Reference: 550CT4VCRQPPP-b6404dfbc Projec…" at bounding box center [414, 153] width 520 height 215
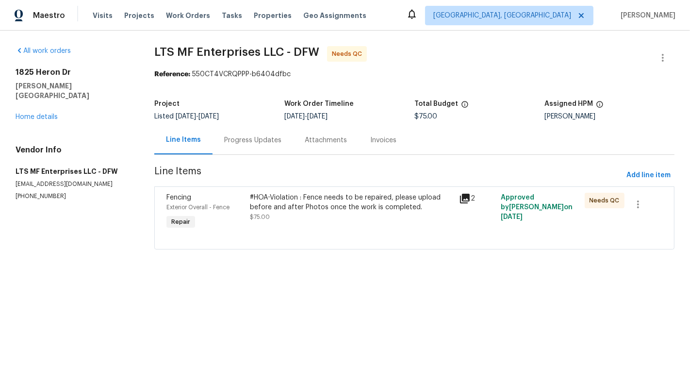
click at [260, 150] on div "Progress Updates" at bounding box center [253, 140] width 81 height 29
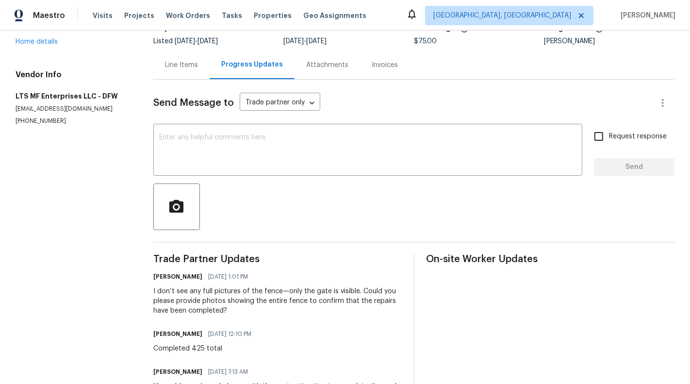
scroll to position [72, 0]
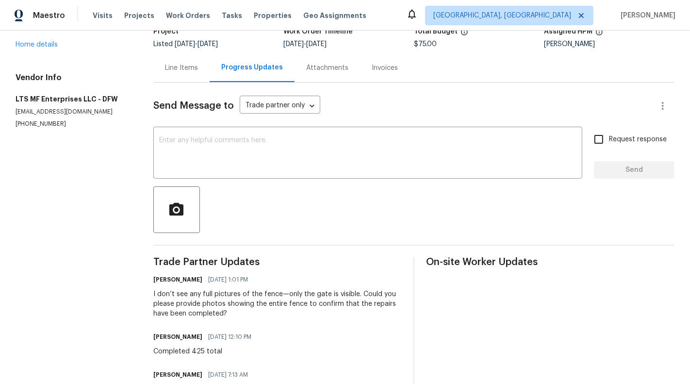
click at [178, 70] on div "Line Items" at bounding box center [181, 68] width 33 height 10
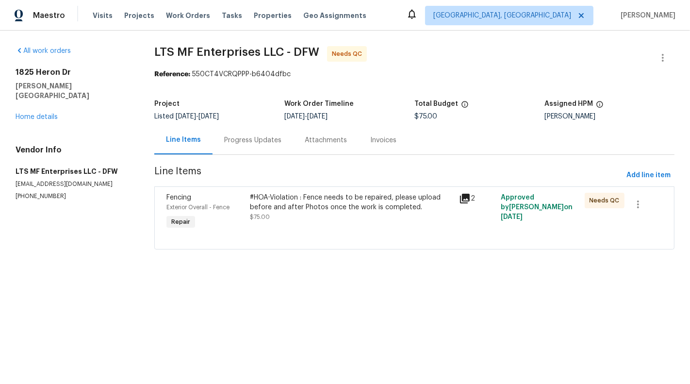
click at [308, 215] on div "#HOA-Violation : Fence needs to be repaired, please upload before and after Pho…" at bounding box center [351, 207] width 203 height 29
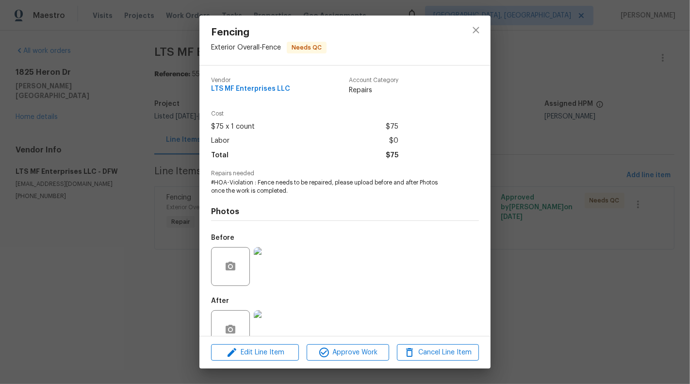
scroll to position [23, 0]
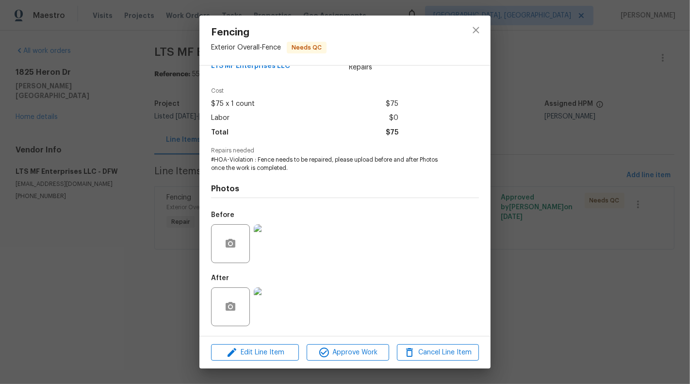
click at [275, 310] on img at bounding box center [273, 306] width 39 height 39
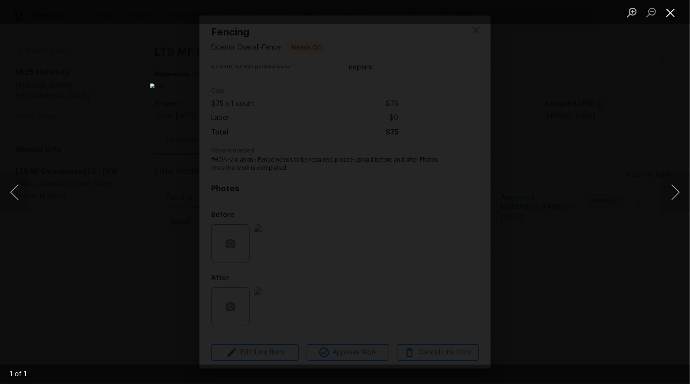
click at [668, 12] on button "Close lightbox" at bounding box center [670, 12] width 19 height 17
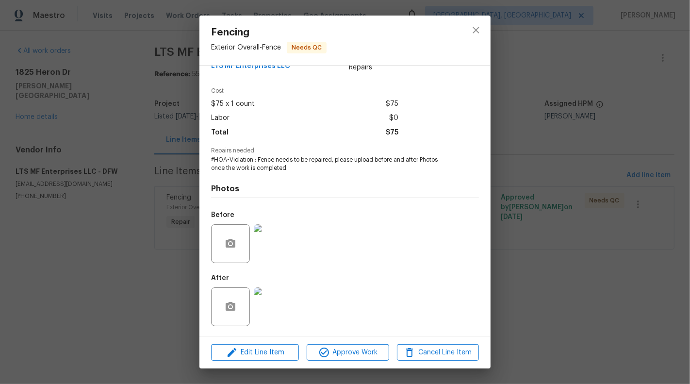
click at [146, 268] on div "Fencing Exterior Overall - Fence Needs QC Vendor LTS MF Enterprises LLC Account…" at bounding box center [345, 192] width 690 height 384
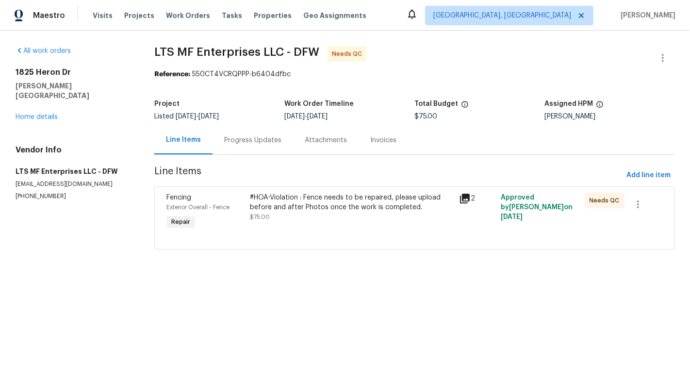
click at [307, 199] on div "#HOA-Violation : Fence needs to be repaired, please upload before and after Pho…" at bounding box center [351, 202] width 203 height 19
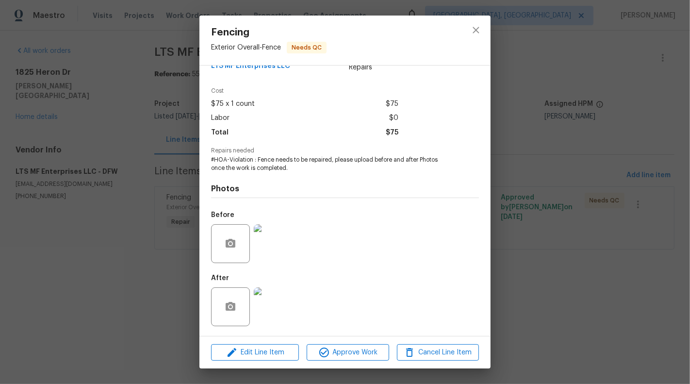
click at [274, 309] on img at bounding box center [273, 306] width 39 height 39
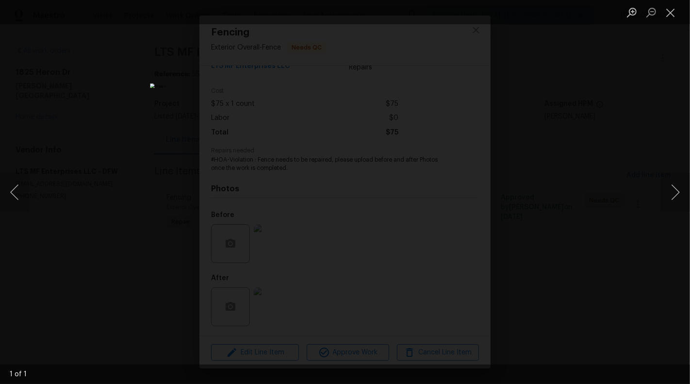
click at [673, 22] on li "Lightbox" at bounding box center [670, 12] width 19 height 24
click at [673, 16] on button "Close lightbox" at bounding box center [670, 12] width 19 height 17
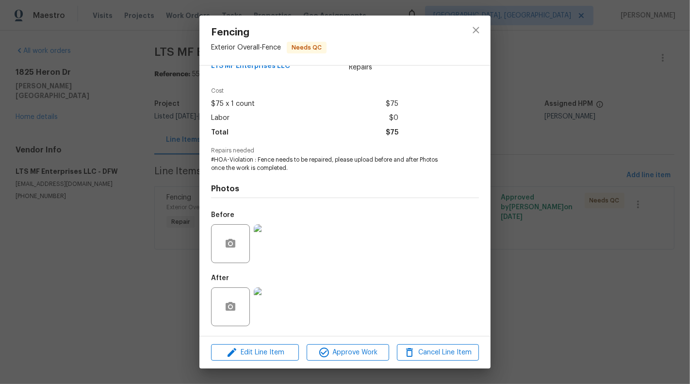
click at [140, 180] on div "Fencing Exterior Overall - Fence Needs QC Vendor LTS MF Enterprises LLC Account…" at bounding box center [345, 192] width 690 height 384
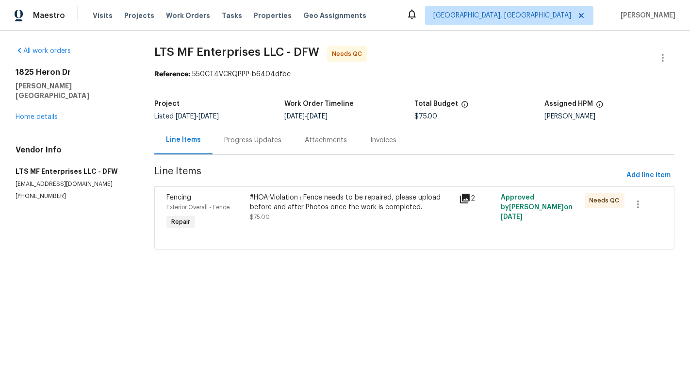
click at [258, 142] on div "Progress Updates" at bounding box center [252, 140] width 57 height 10
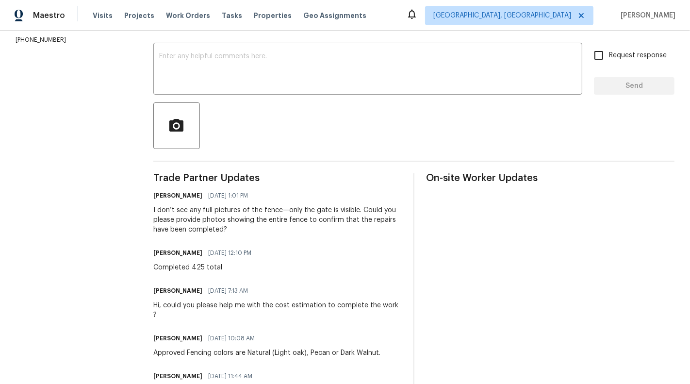
scroll to position [185, 0]
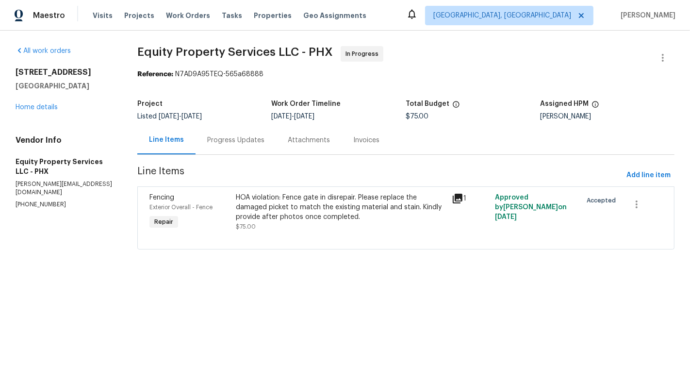
click at [326, 213] on div "HOA violation: Fence gate in disrepair. Please replace the damaged picket to ma…" at bounding box center [341, 207] width 211 height 29
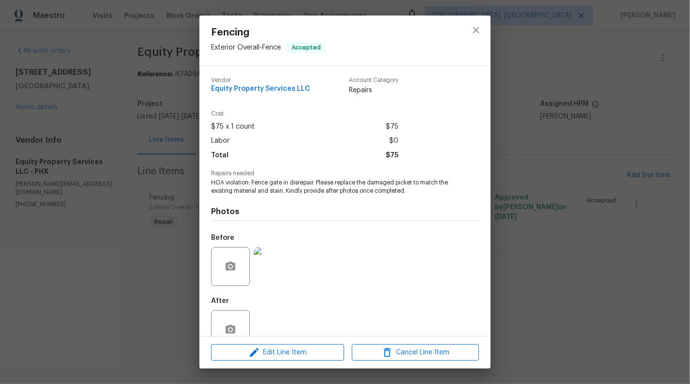
scroll to position [23, 0]
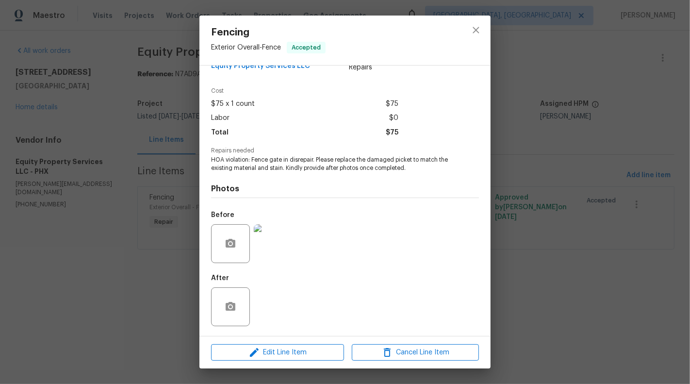
click at [53, 285] on div "Fencing Exterior Overall - Fence Accepted Vendor Equity Property Services LLC A…" at bounding box center [345, 192] width 690 height 384
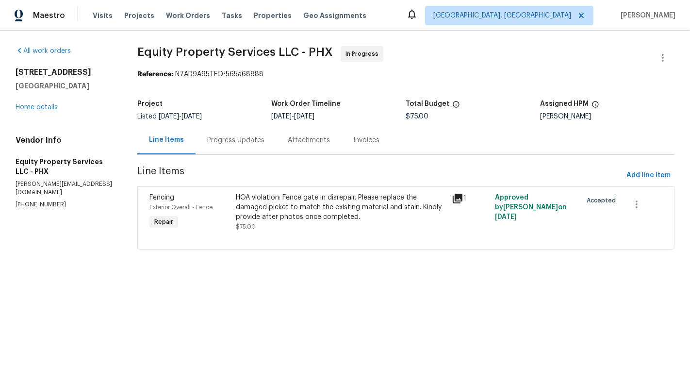
click at [243, 137] on div "Progress Updates" at bounding box center [235, 140] width 57 height 10
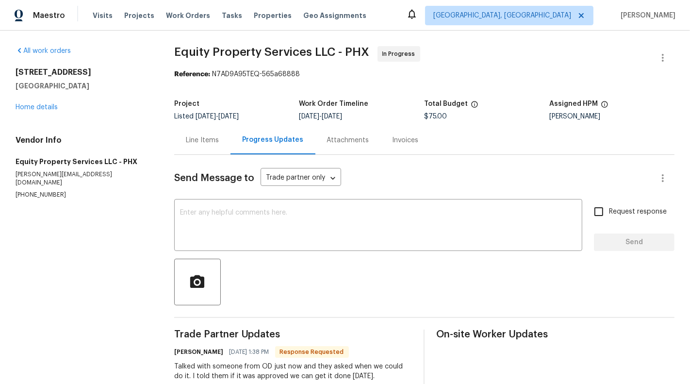
click at [207, 136] on div "Line Items" at bounding box center [202, 140] width 33 height 10
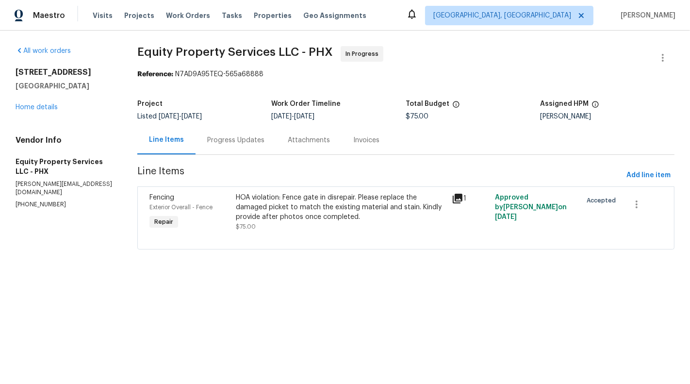
click at [312, 219] on div "HOA violation: Fence gate in disrepair. Please replace the damaged picket to ma…" at bounding box center [341, 207] width 211 height 29
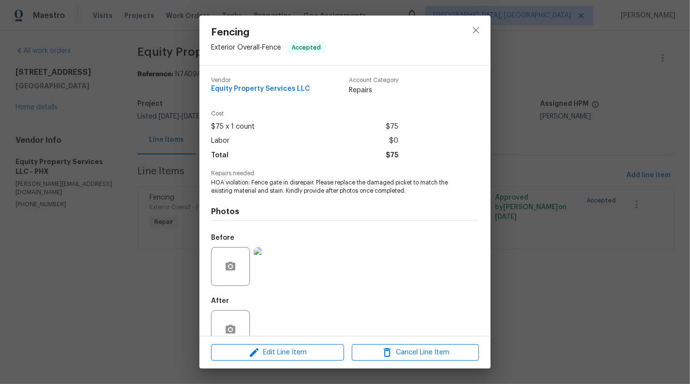
scroll to position [23, 0]
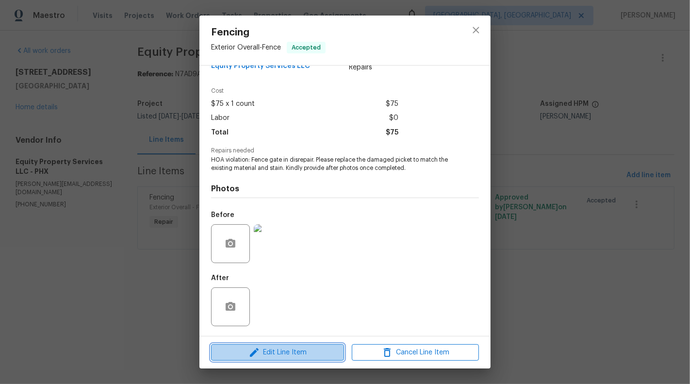
click at [291, 350] on span "Edit Line Item" at bounding box center [277, 352] width 127 height 12
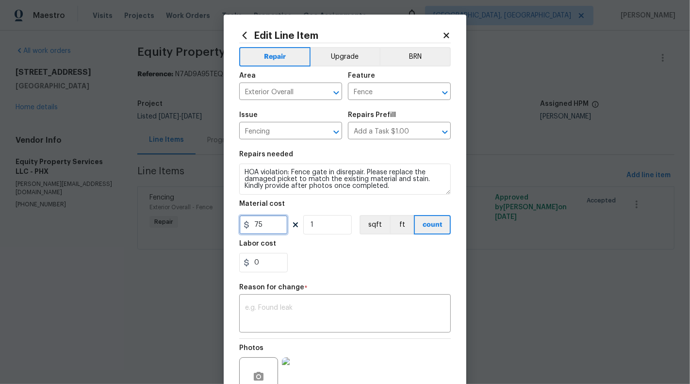
drag, startPoint x: 254, startPoint y: 224, endPoint x: 295, endPoint y: 224, distance: 41.2
click at [295, 224] on div "75 1 sqft ft count" at bounding box center [345, 224] width 212 height 19
type input "275"
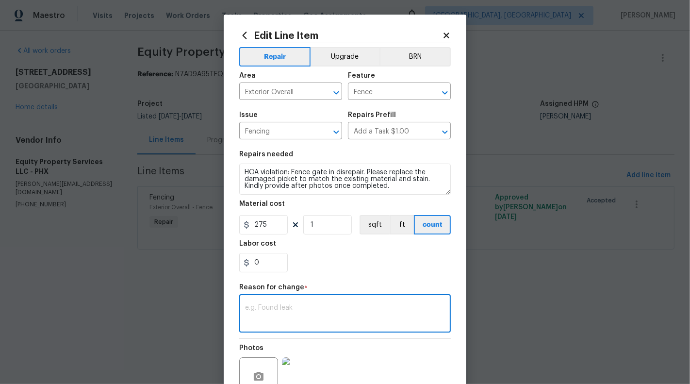
click at [300, 321] on textarea at bounding box center [345, 314] width 200 height 20
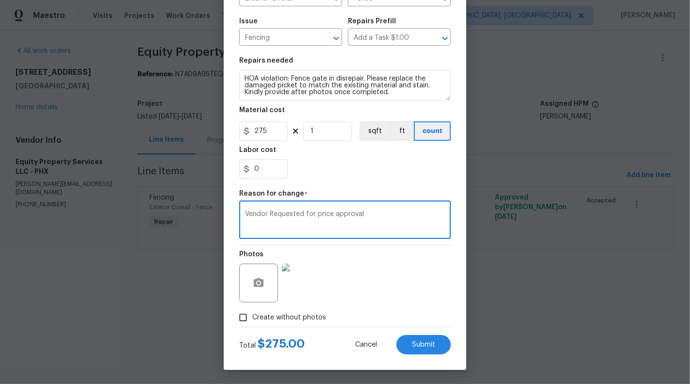
type textarea "Vendor Requested for price approval"
click at [428, 356] on div "Edit Line Item Repair Upgrade BRN Area Exterior Overall ​ Feature Fence ​ Issue…" at bounding box center [345, 145] width 243 height 449
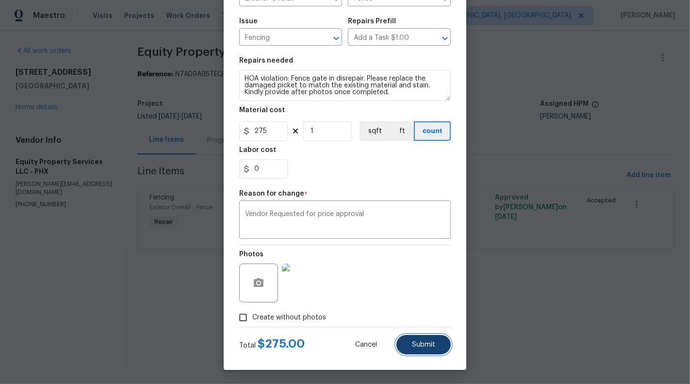
click at [425, 348] on button "Submit" at bounding box center [423, 344] width 54 height 19
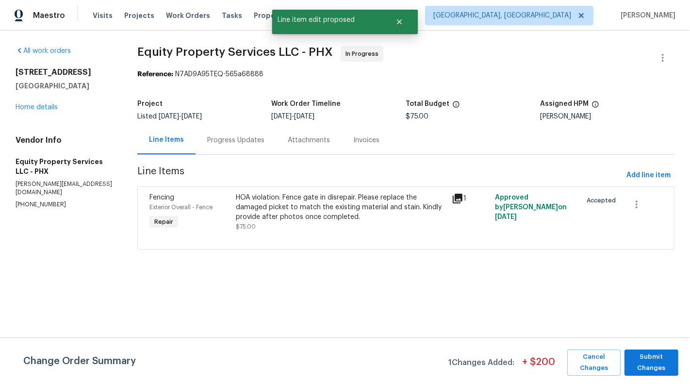
scroll to position [0, 0]
click at [657, 363] on span "Submit Changes" at bounding box center [651, 362] width 44 height 22
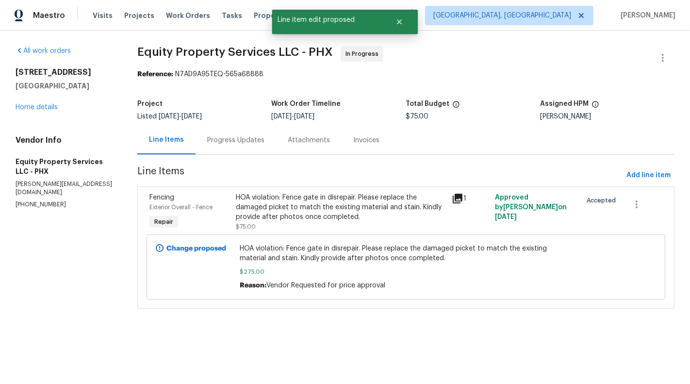
click at [237, 133] on div "Progress Updates" at bounding box center [236, 140] width 81 height 29
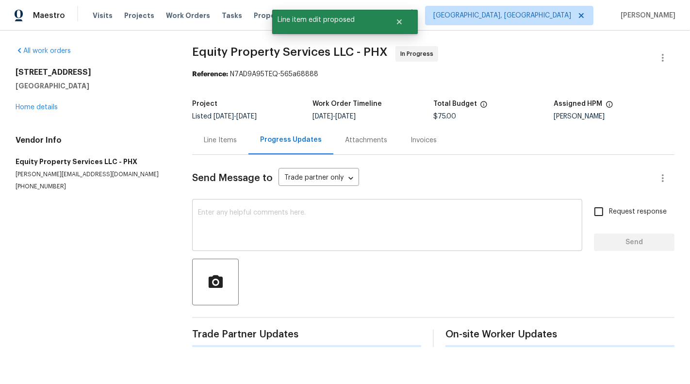
click at [273, 205] on div "x ​" at bounding box center [387, 225] width 390 height 49
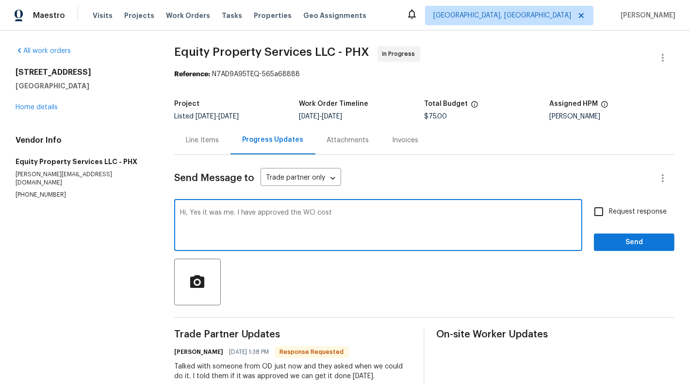
type textarea "Hi, Yes it was me. I have approved the WO cost"
click at [612, 207] on span "Request response" at bounding box center [638, 212] width 58 height 10
click at [609, 207] on input "Request response" at bounding box center [599, 211] width 20 height 20
checkbox input "true"
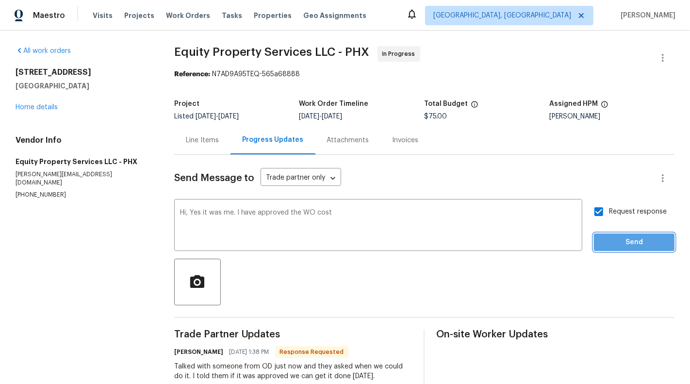
click at [631, 239] on span "Send" at bounding box center [634, 242] width 65 height 12
